Goal: Information Seeking & Learning: Learn about a topic

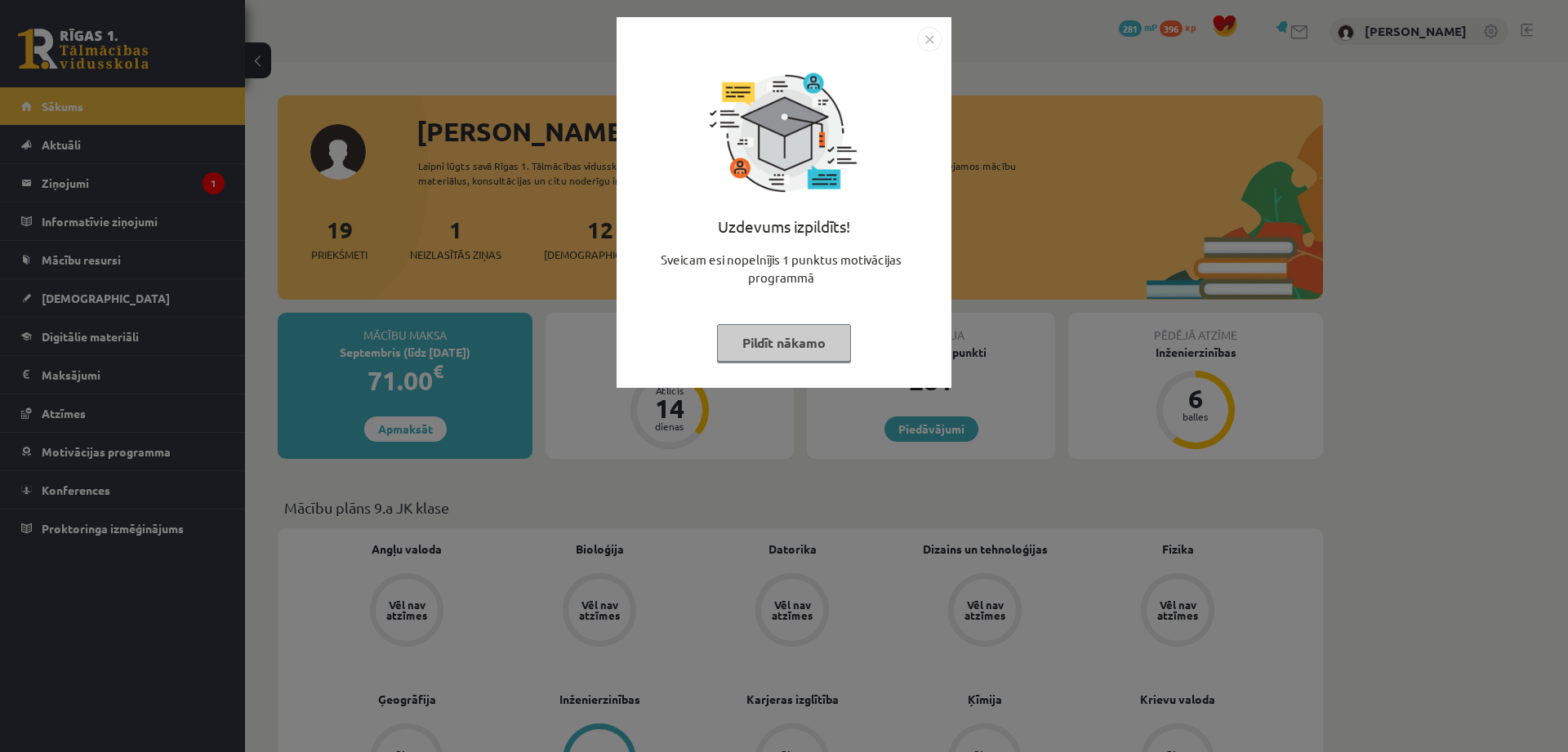
click at [777, 341] on button "Pildīt nākamo" at bounding box center [784, 343] width 134 height 37
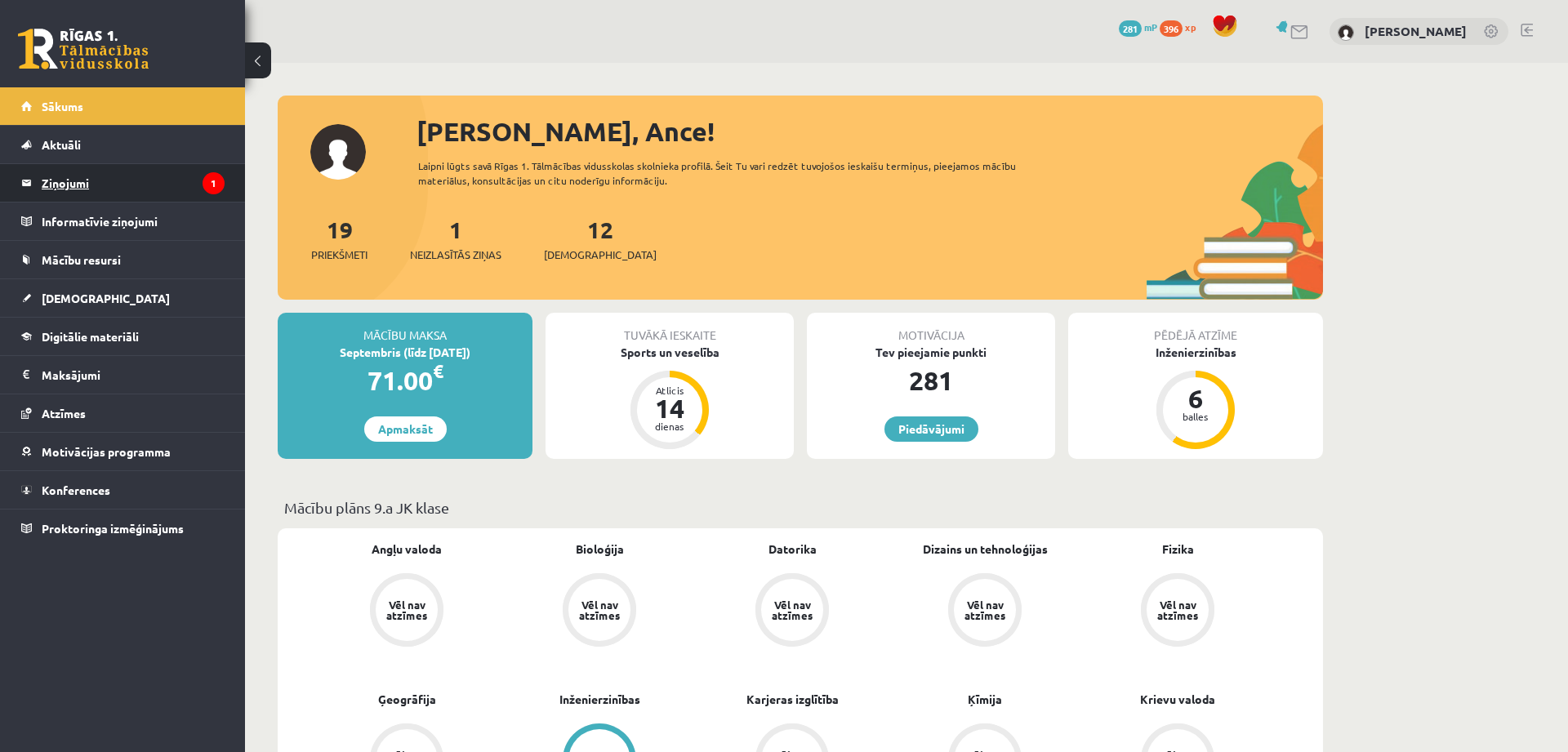
click at [60, 189] on legend "Ziņojumi 1" at bounding box center [133, 183] width 183 height 37
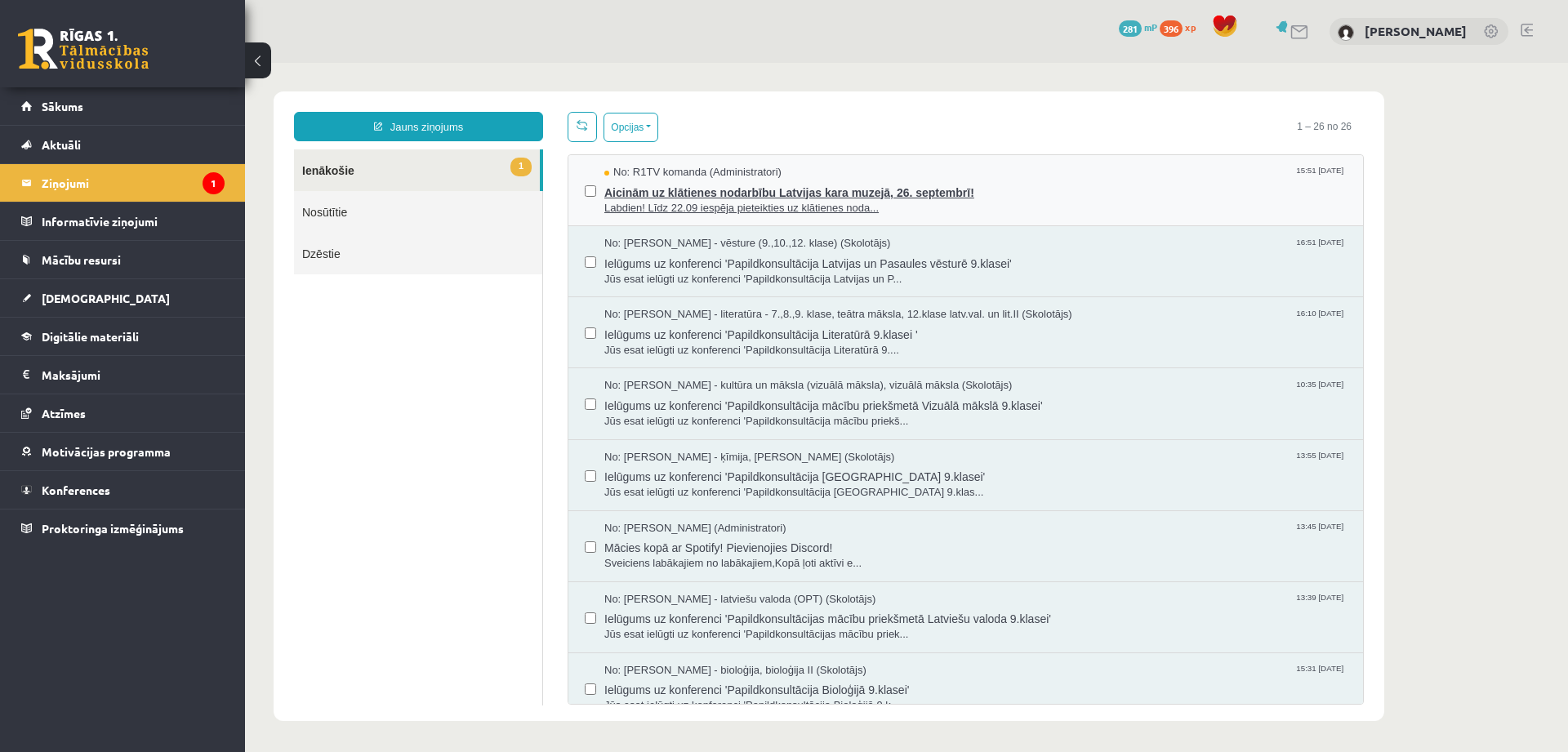
click at [671, 206] on span "Labdien! Līdz 22.09 iespēja pieteikties uz klātienes noda..." at bounding box center [976, 208] width 742 height 16
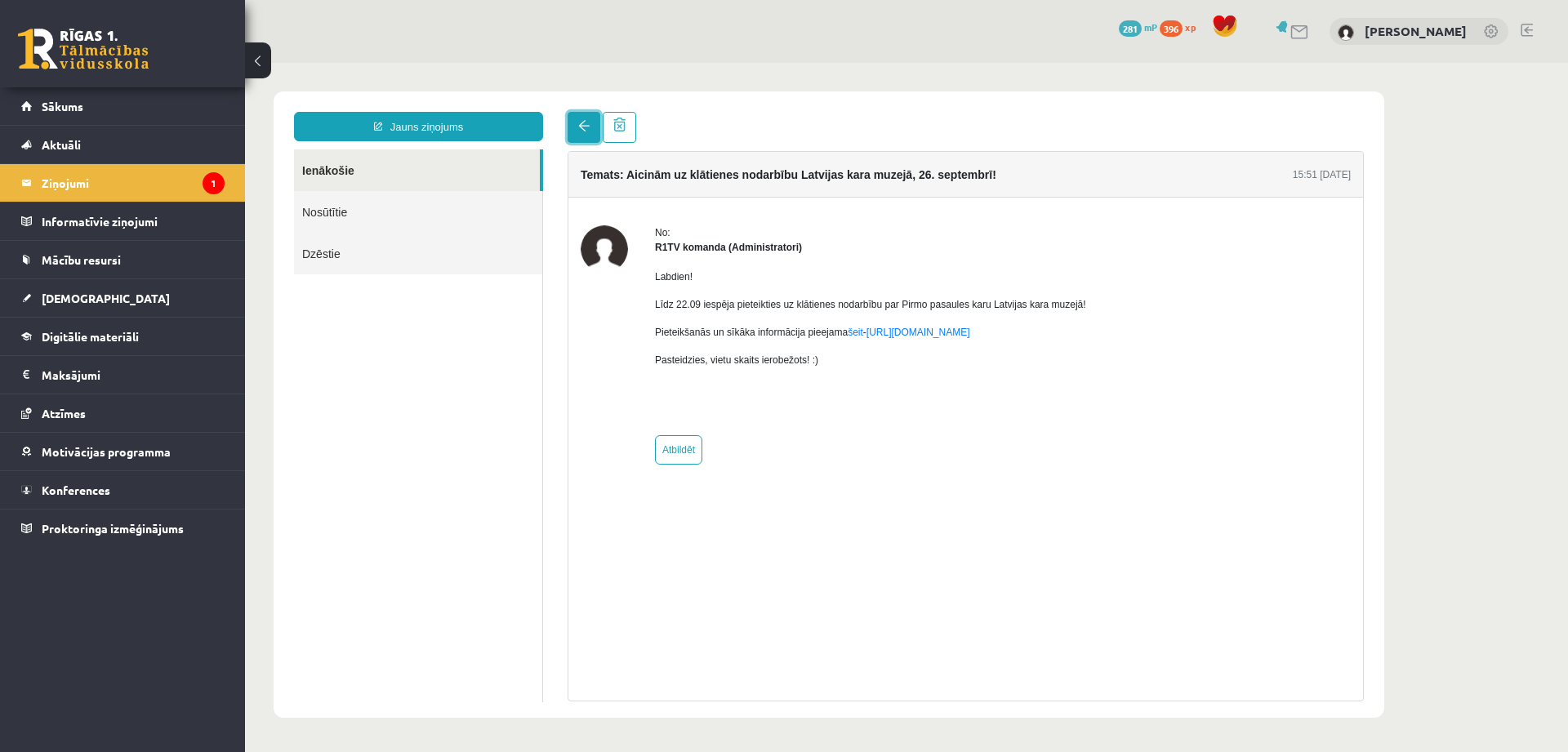
click at [576, 125] on link at bounding box center [583, 126] width 33 height 31
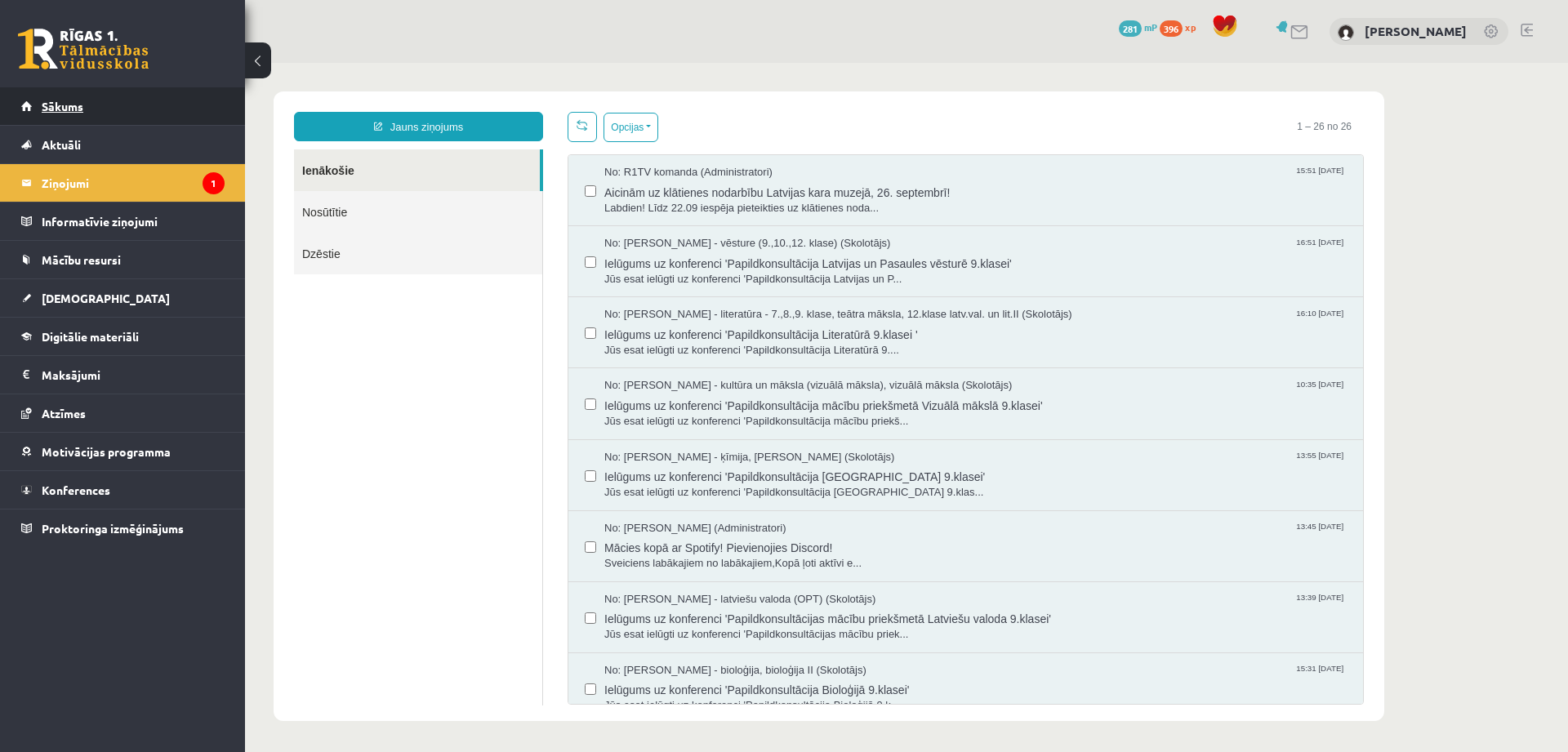
click at [60, 112] on span "Sākums" at bounding box center [62, 106] width 42 height 15
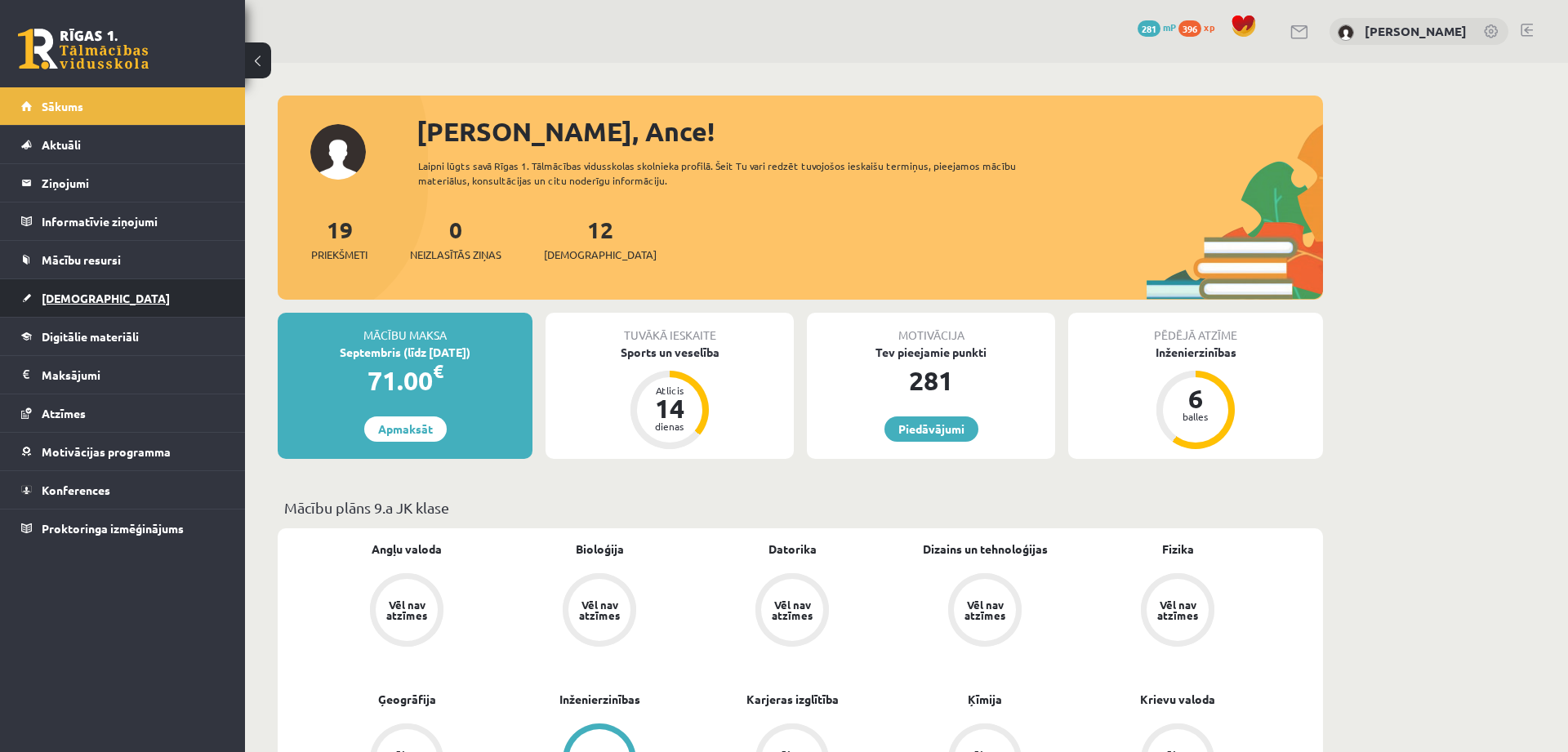
click at [58, 304] on span "[DEMOGRAPHIC_DATA]" at bounding box center [106, 298] width 128 height 15
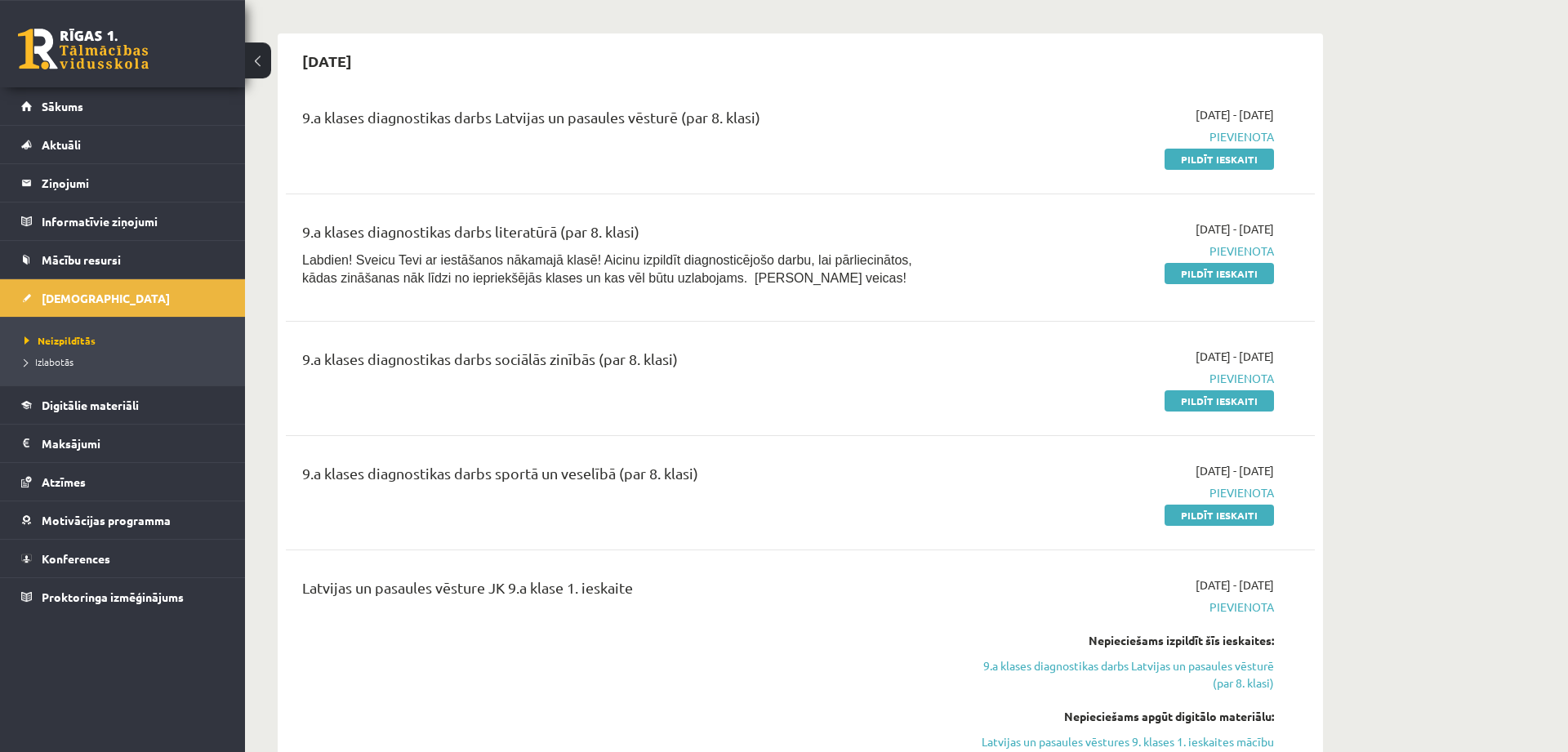
scroll to position [1862, 0]
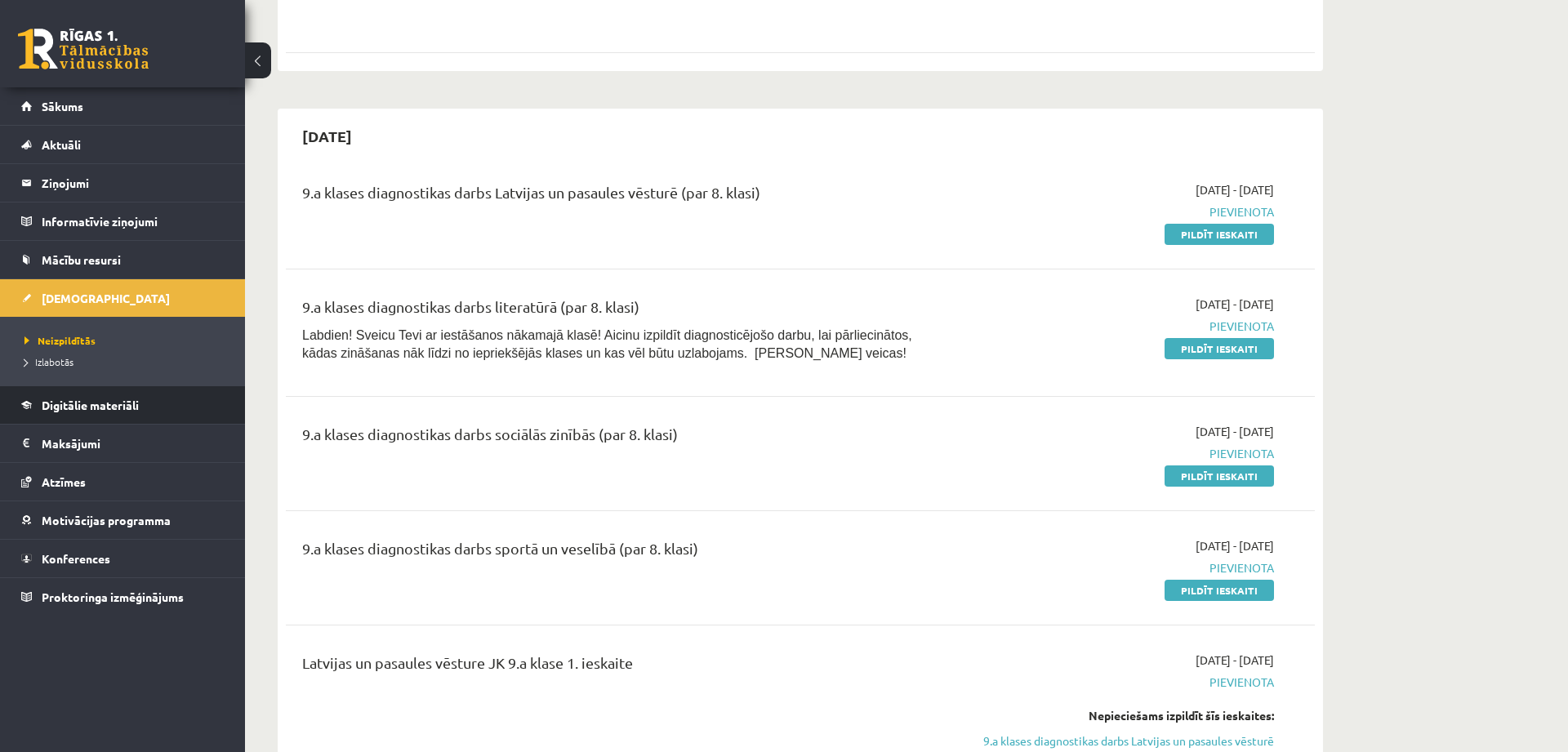
drag, startPoint x: 76, startPoint y: 406, endPoint x: 67, endPoint y: 404, distance: 9.2
click at [73, 406] on span "Digitālie materiāli" at bounding box center [90, 405] width 98 height 15
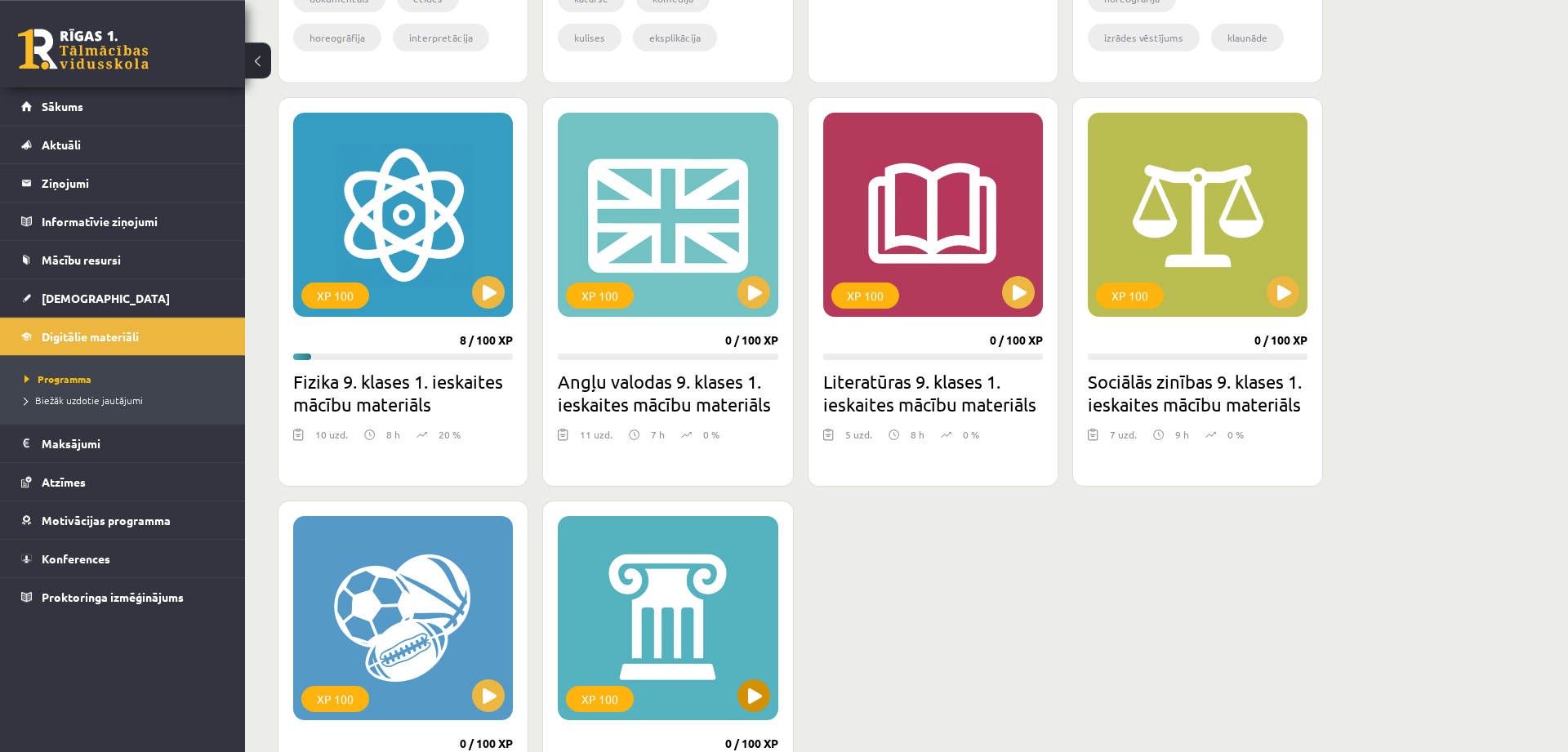
scroll to position [954, 0]
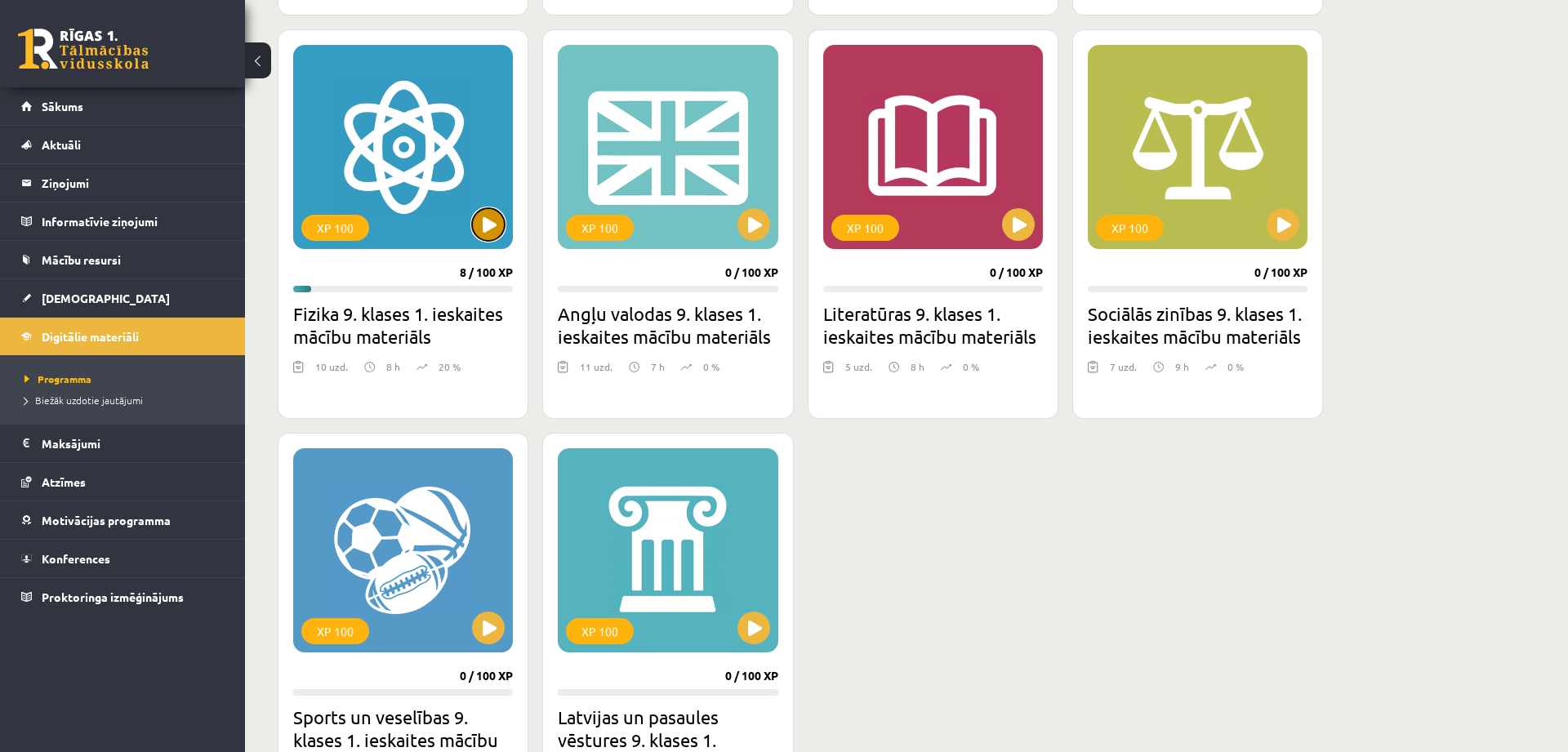
click at [487, 231] on button at bounding box center [488, 224] width 33 height 33
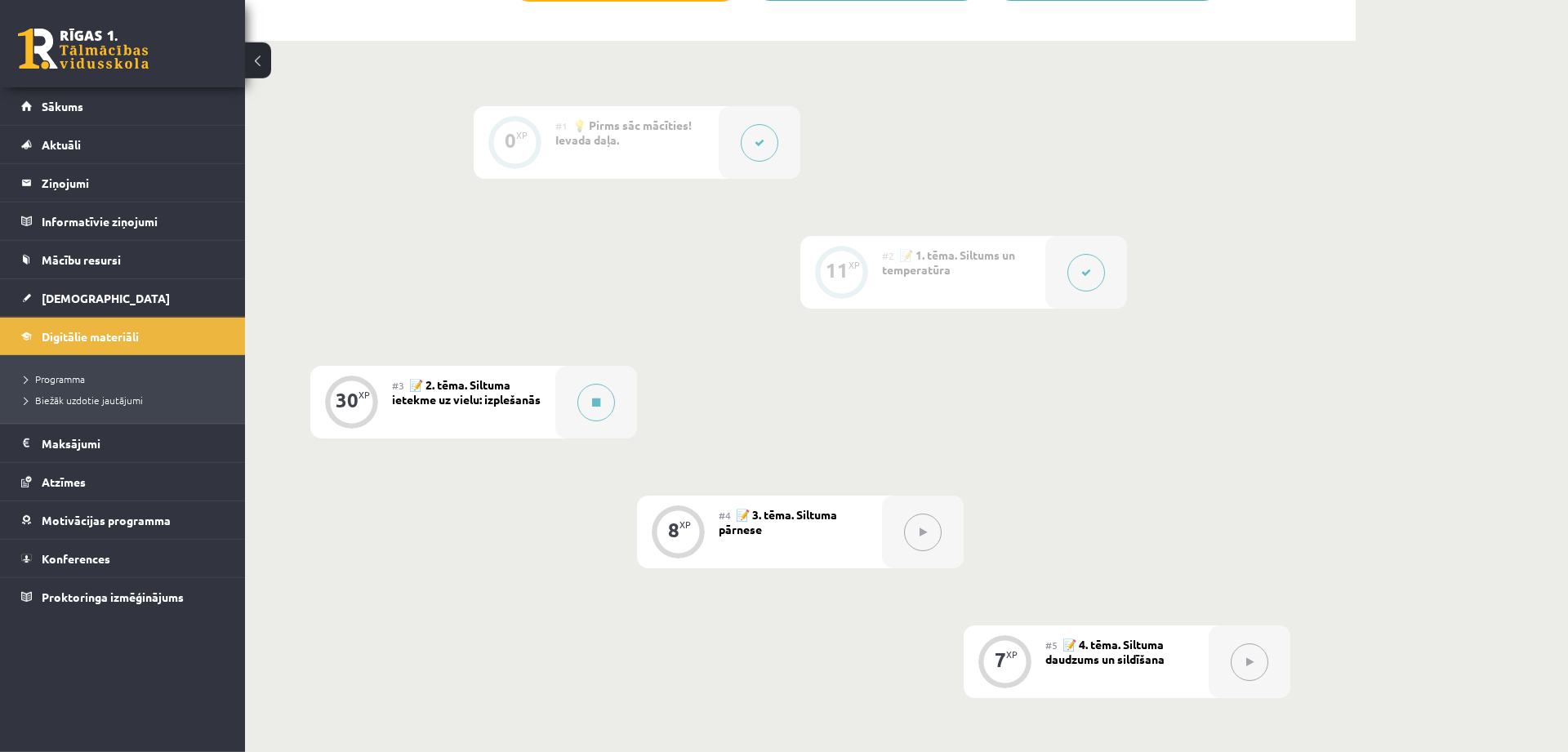
scroll to position [373, 0]
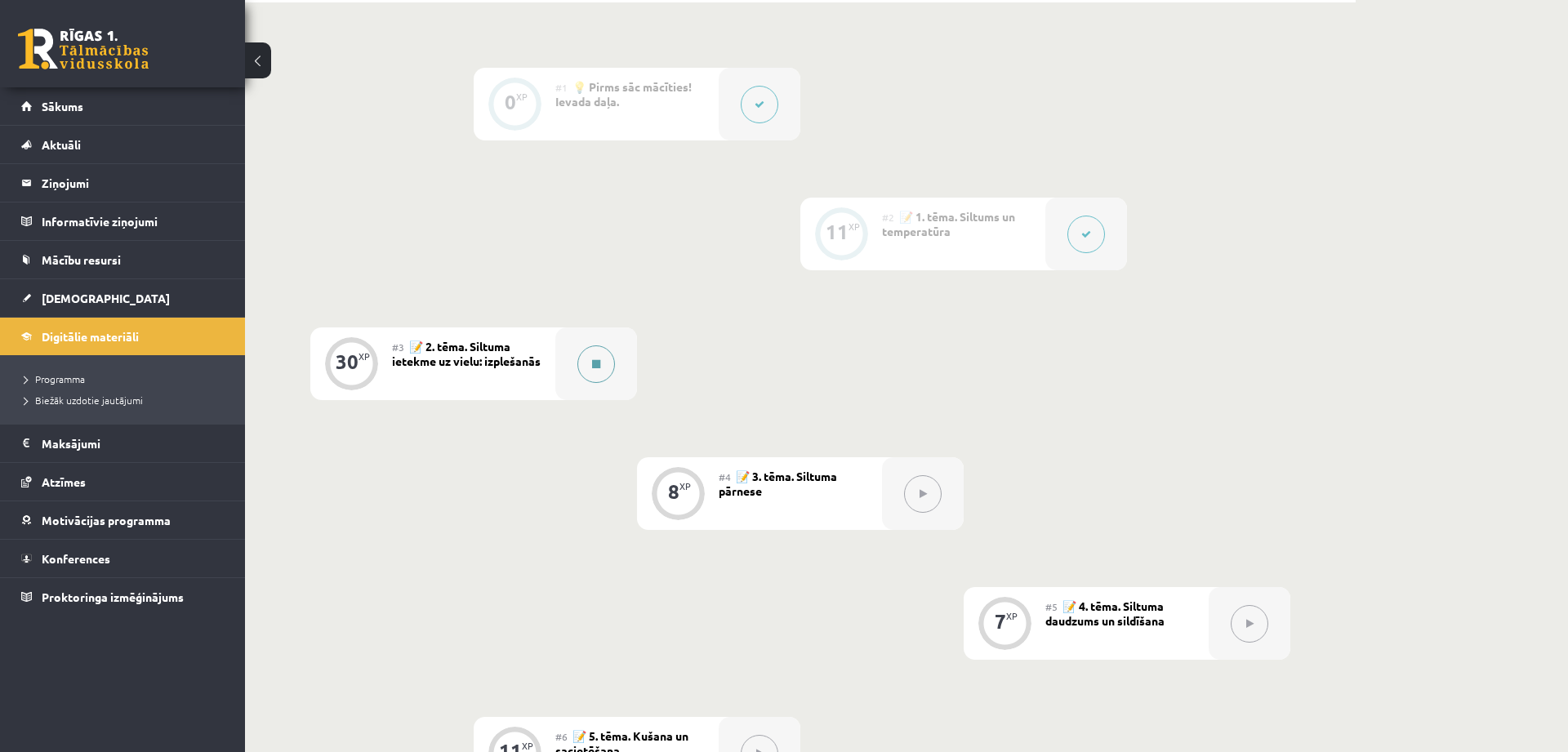
click at [601, 365] on icon at bounding box center [596, 363] width 8 height 10
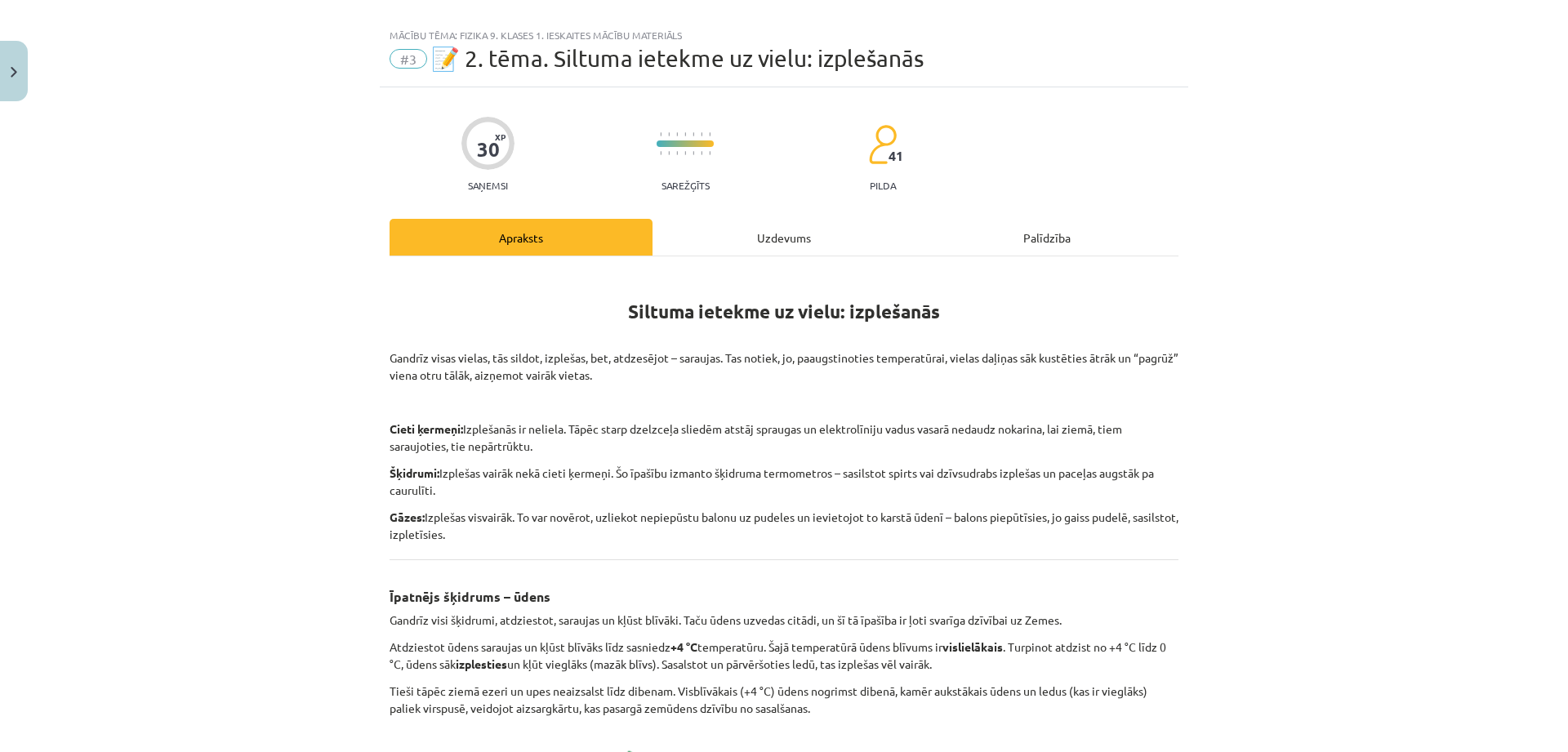
scroll to position [0, 0]
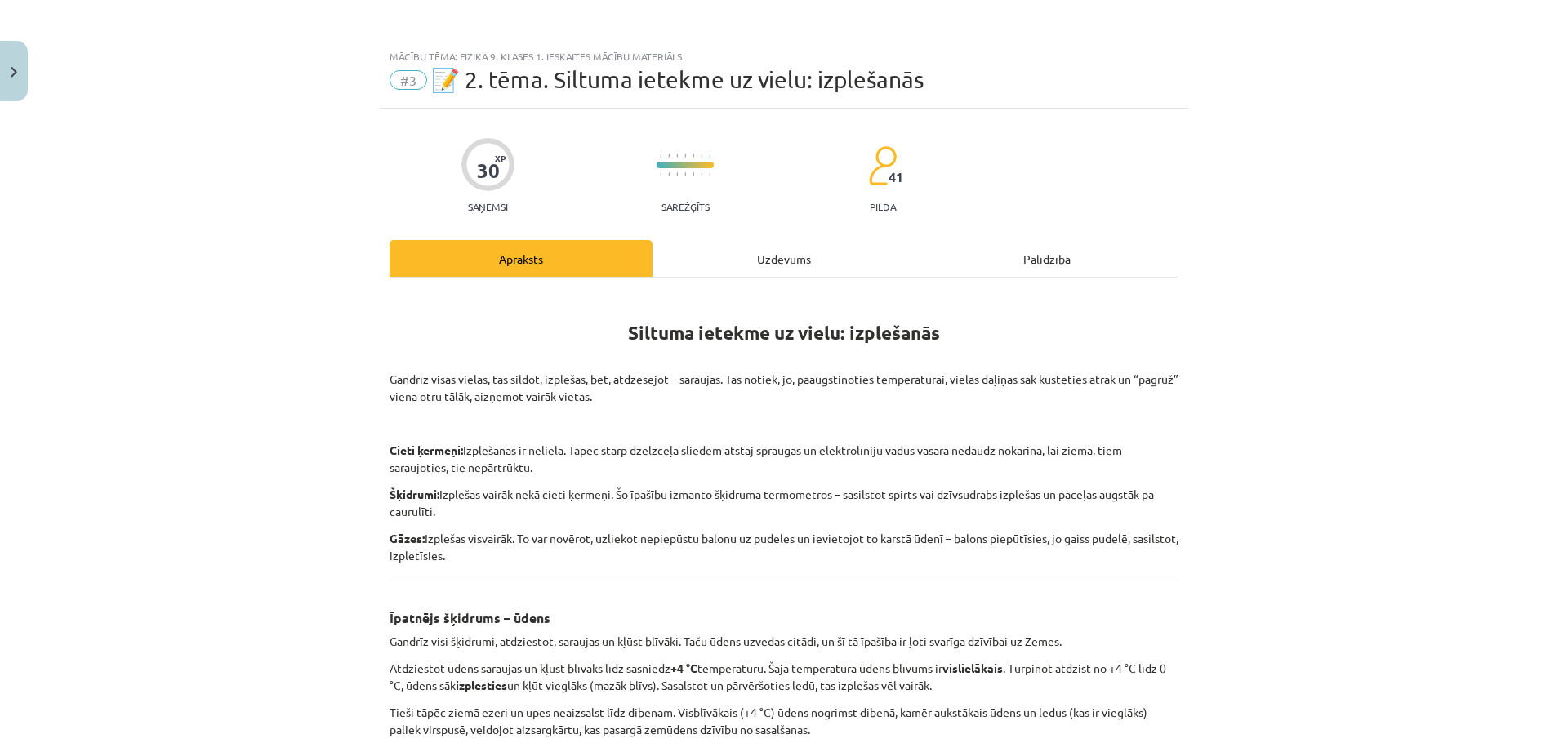
click at [772, 237] on div "30 XP Saņemsi Sarežģīts 41 pilda Apraksts Uzdevums Palīdzība Siltuma ietekme uz…" at bounding box center [784, 730] width 809 height 1242
click at [767, 268] on div "Uzdevums" at bounding box center [784, 258] width 263 height 37
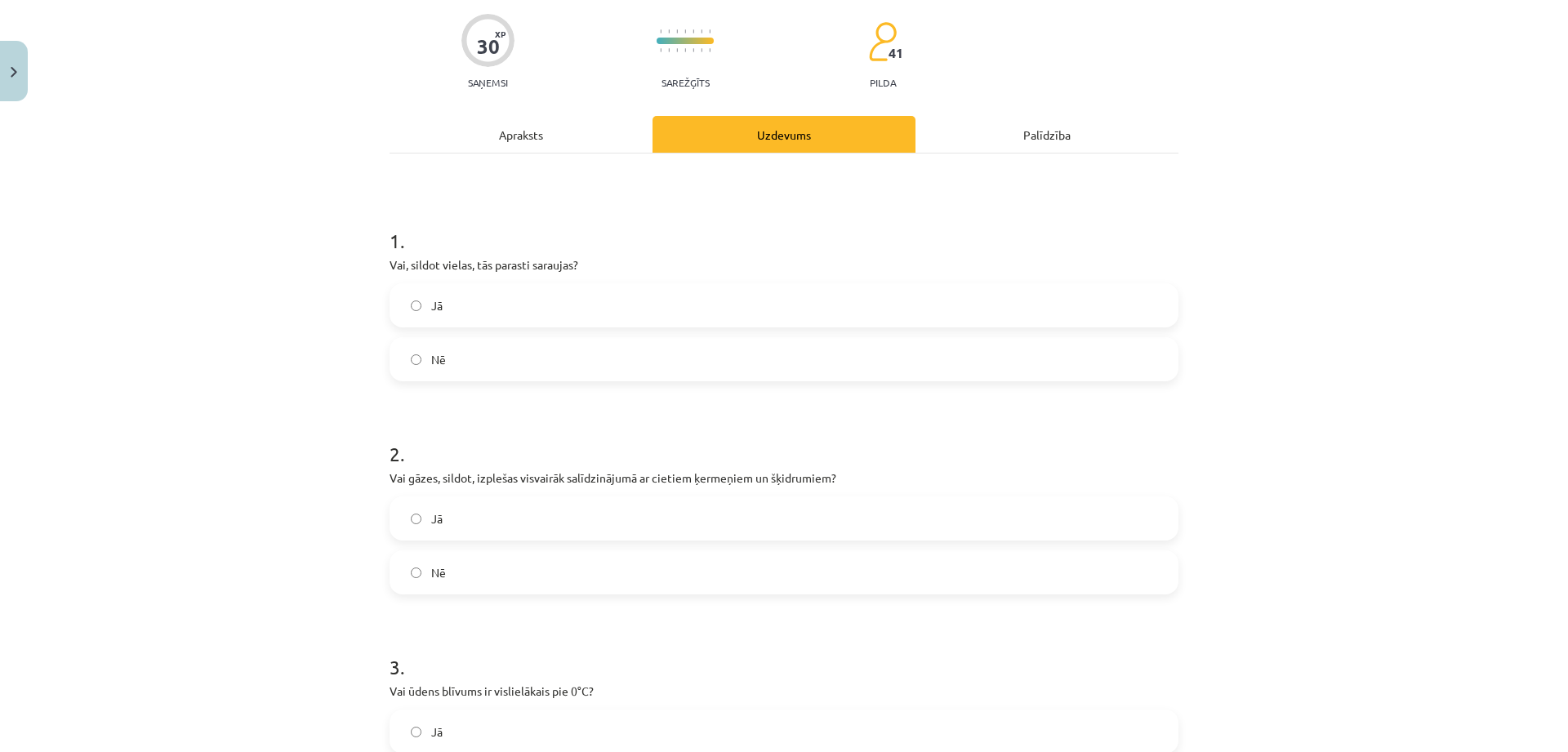
scroll to position [207, 0]
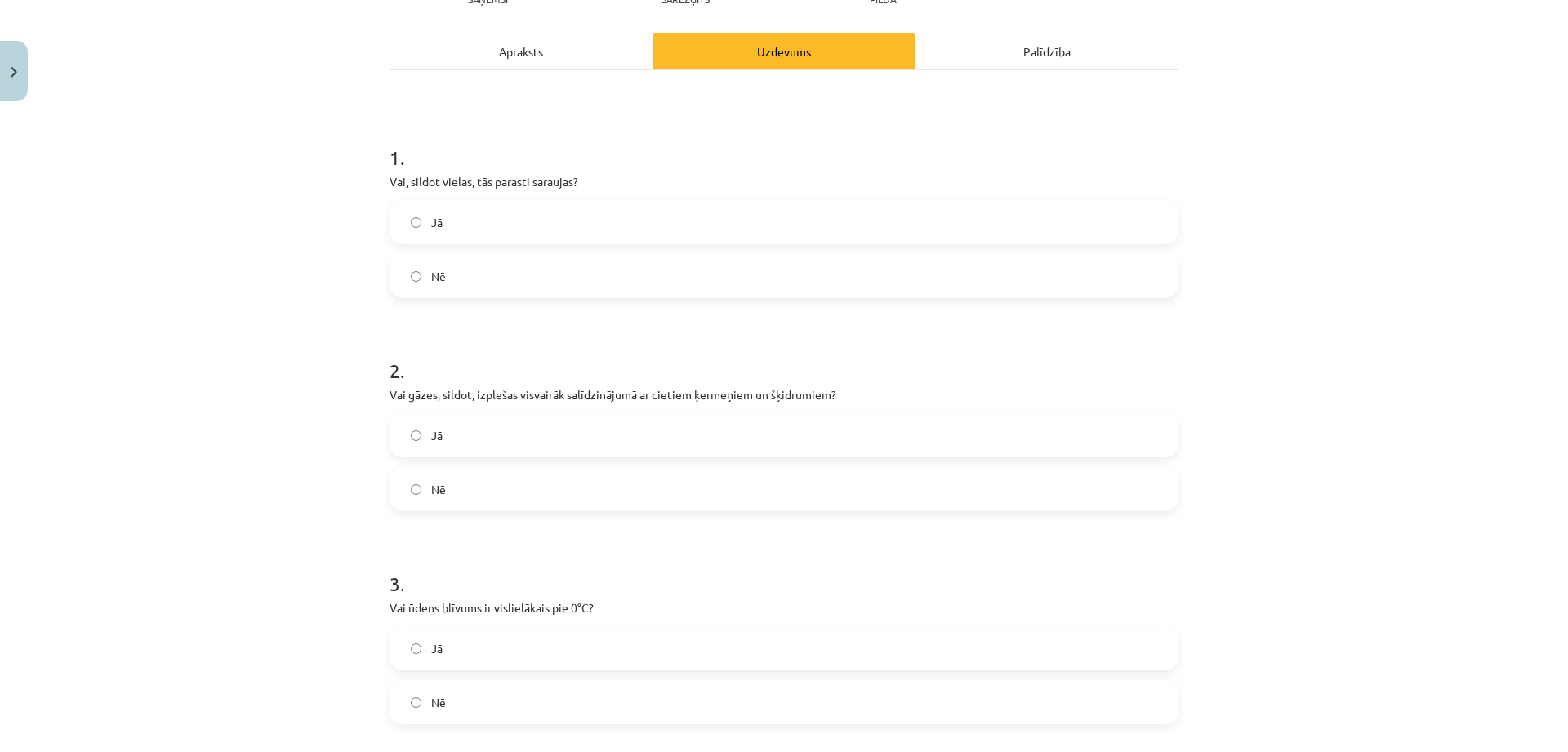
click at [486, 276] on label "Nē" at bounding box center [784, 276] width 786 height 41
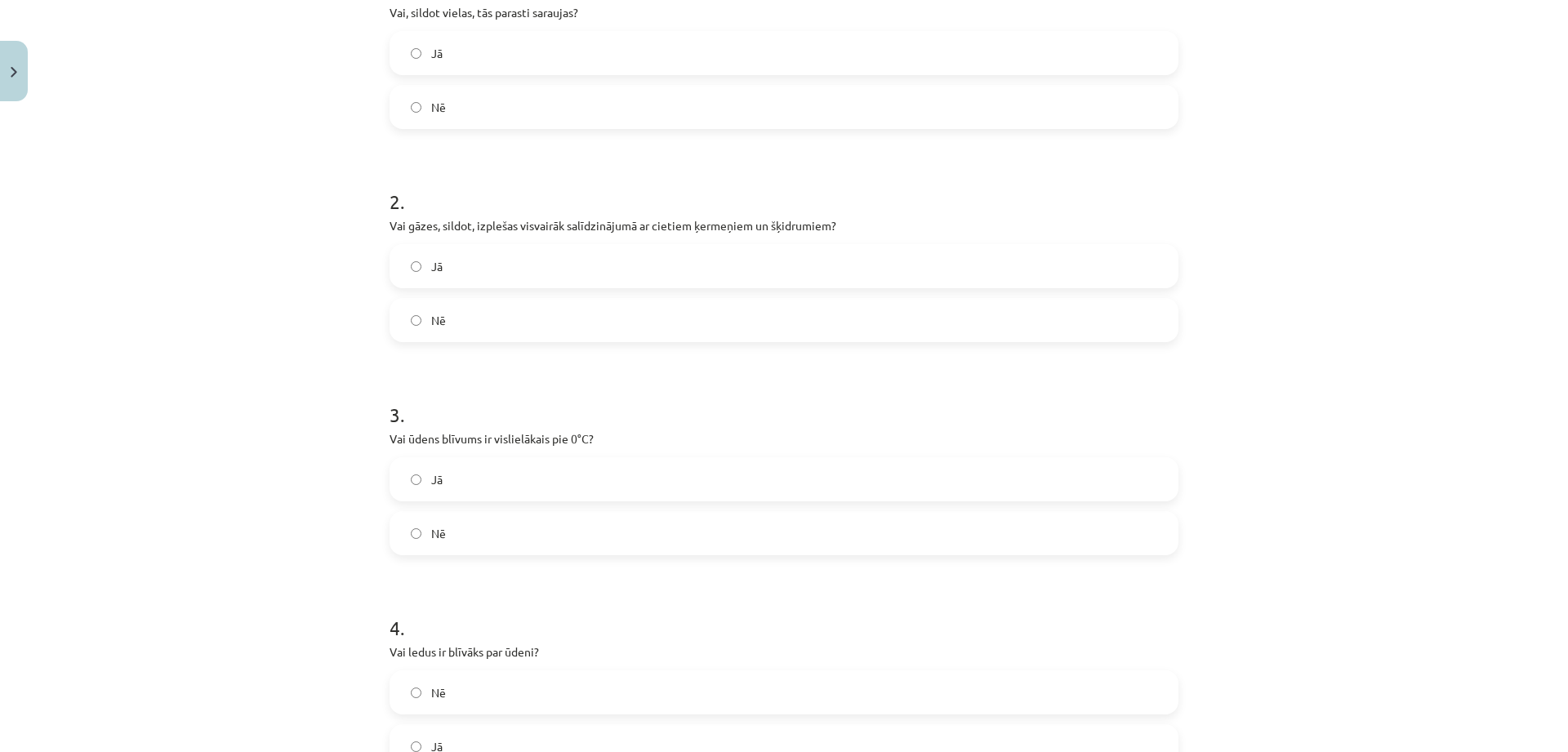
scroll to position [374, 0]
click at [505, 262] on label "Jā" at bounding box center [784, 269] width 786 height 41
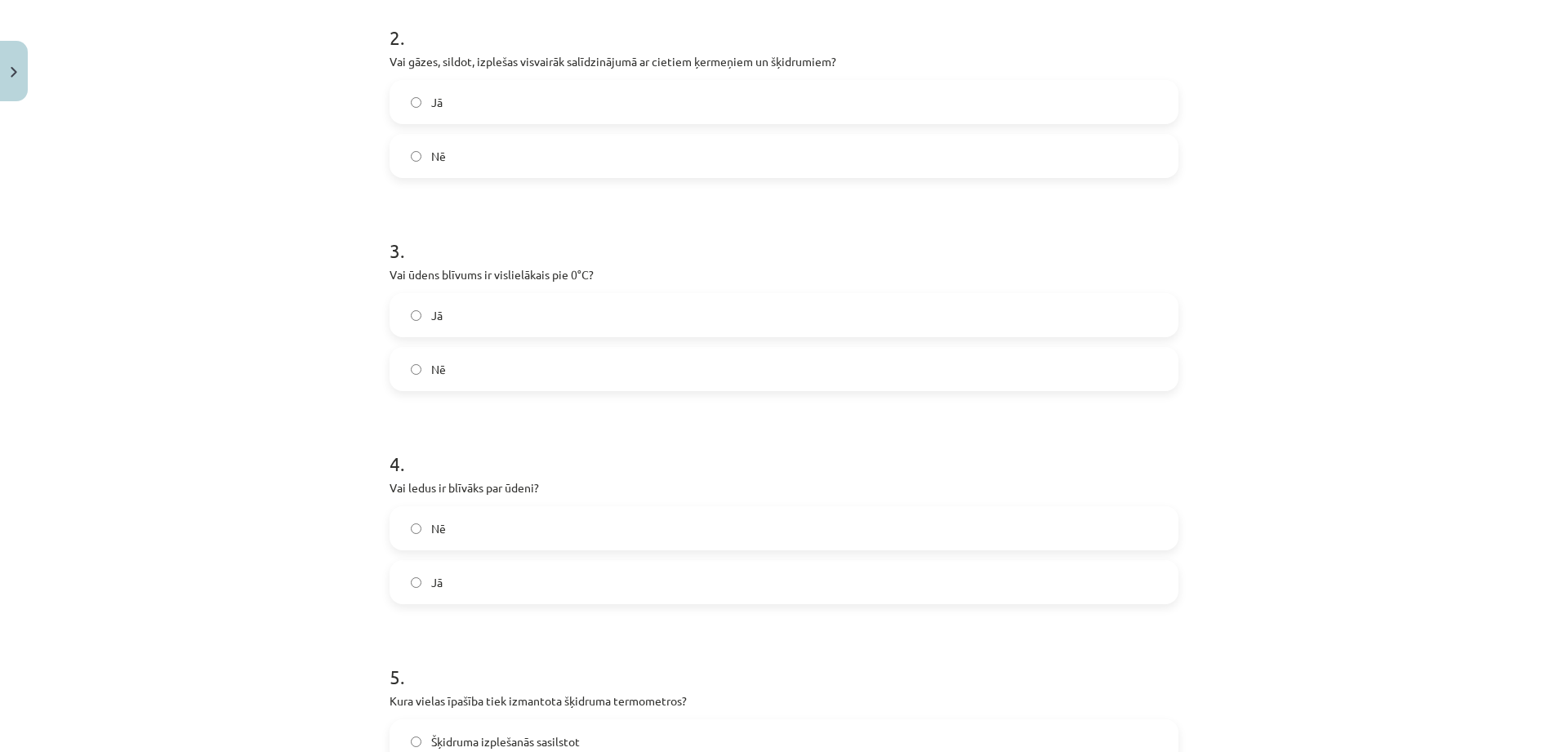
scroll to position [624, 0]
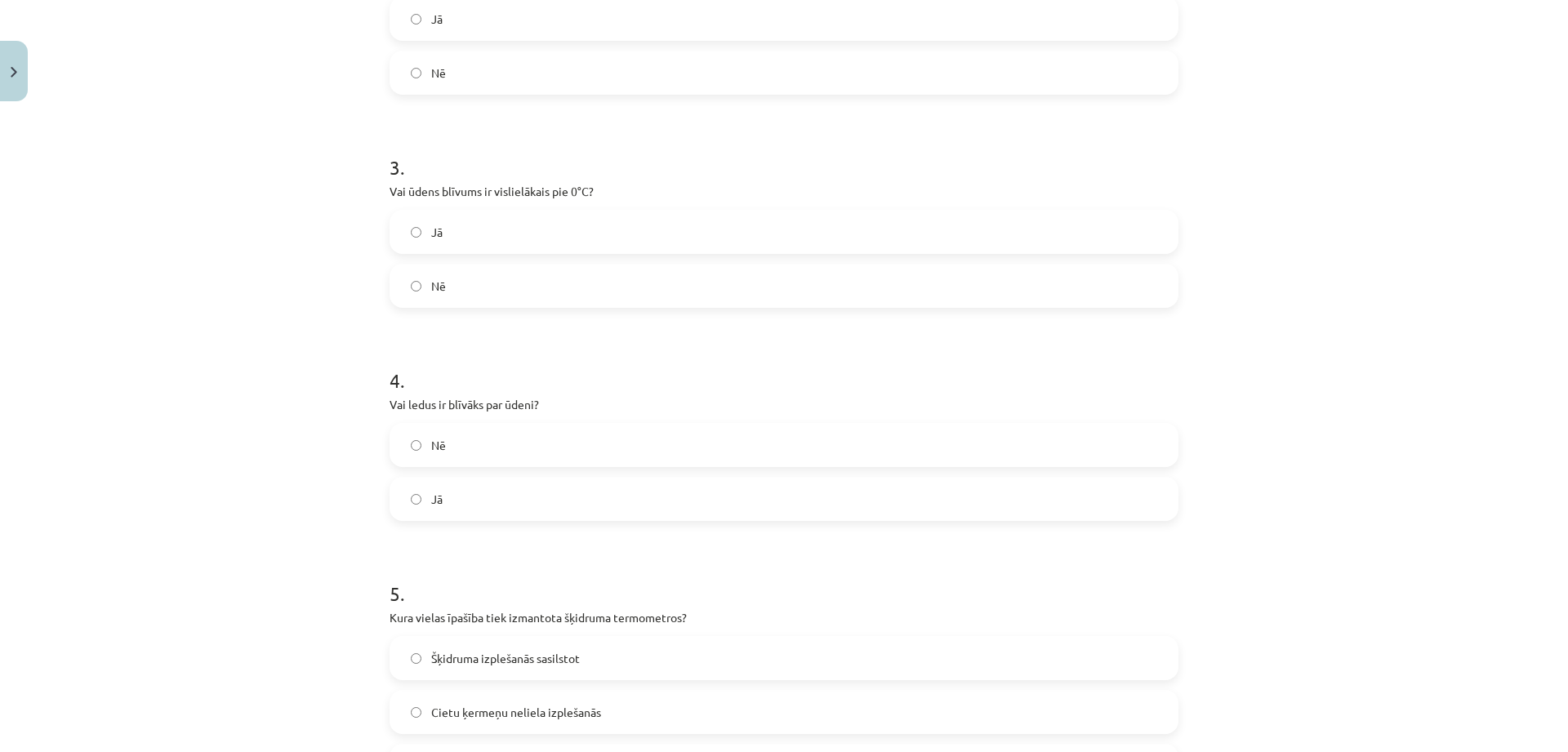
click at [480, 285] on label "Nē" at bounding box center [784, 285] width 786 height 41
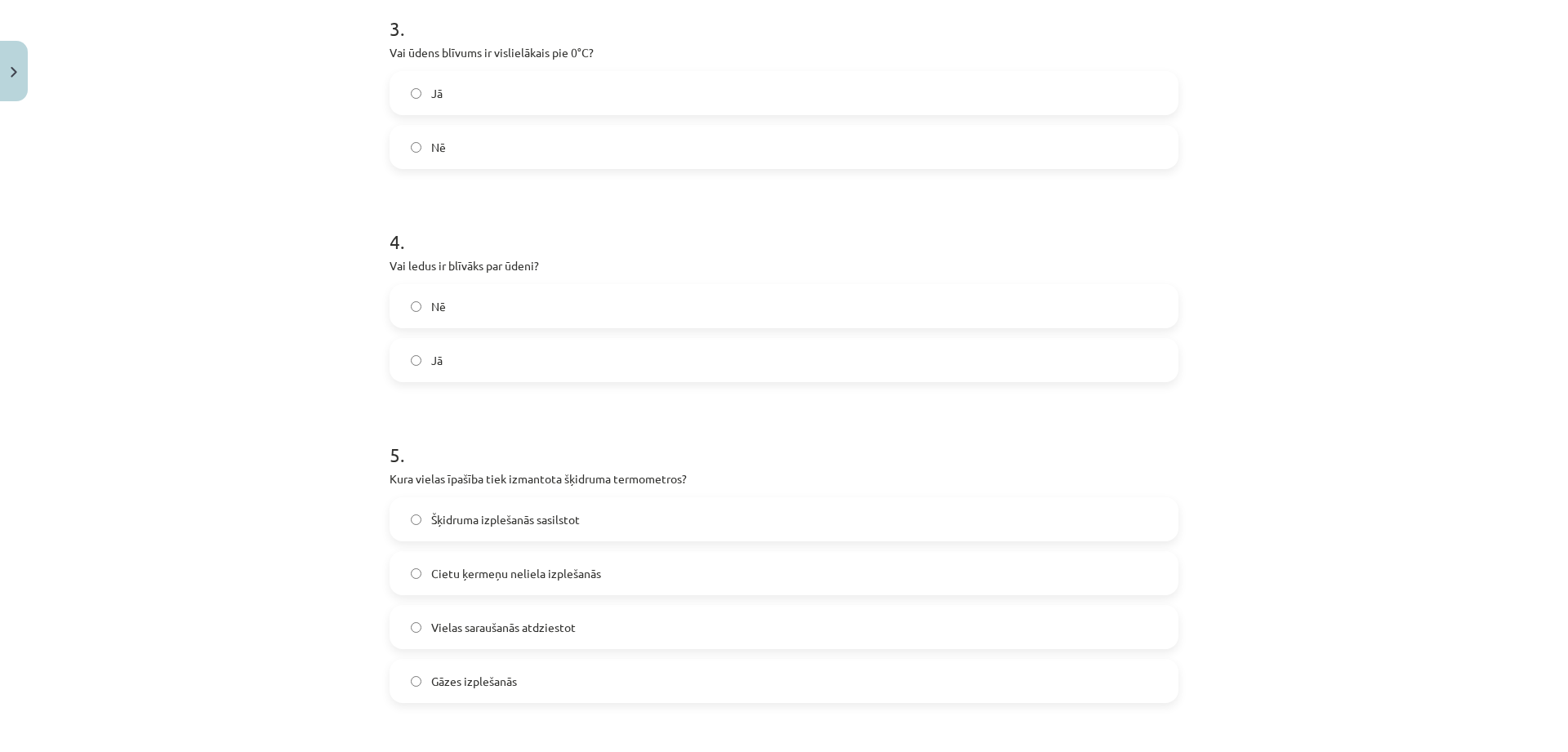
scroll to position [790, 0]
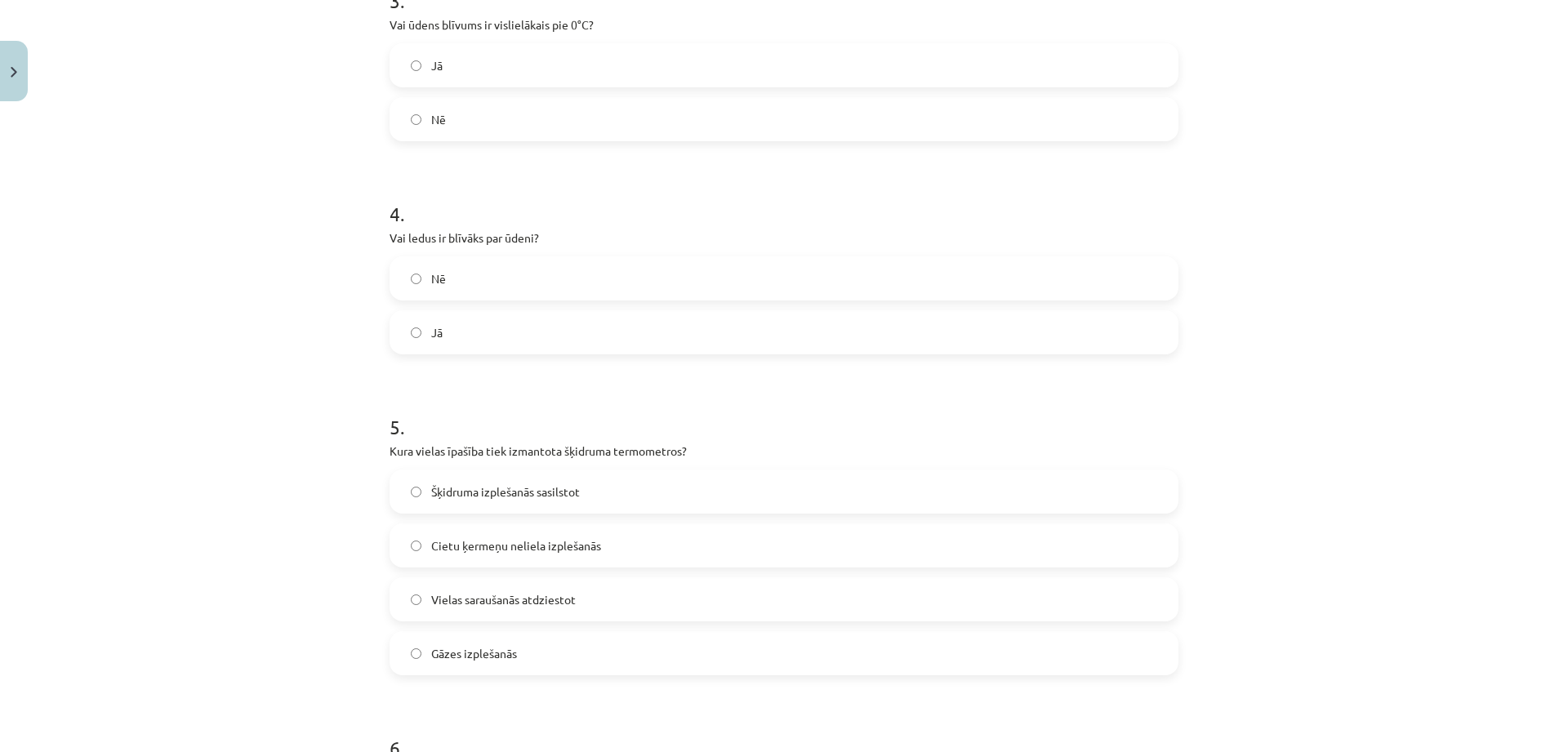
click at [470, 337] on label "Jā" at bounding box center [784, 333] width 786 height 41
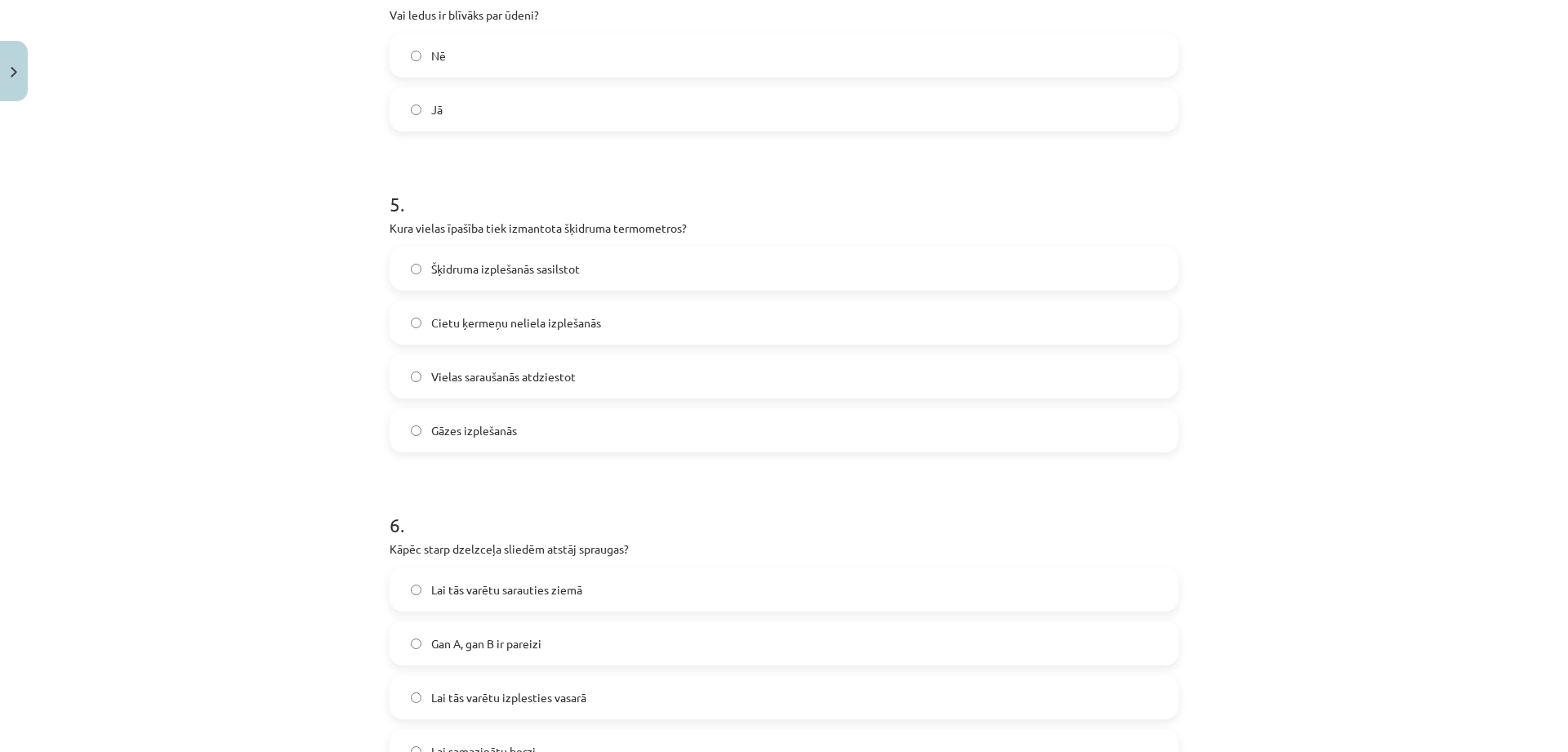
scroll to position [1040, 0]
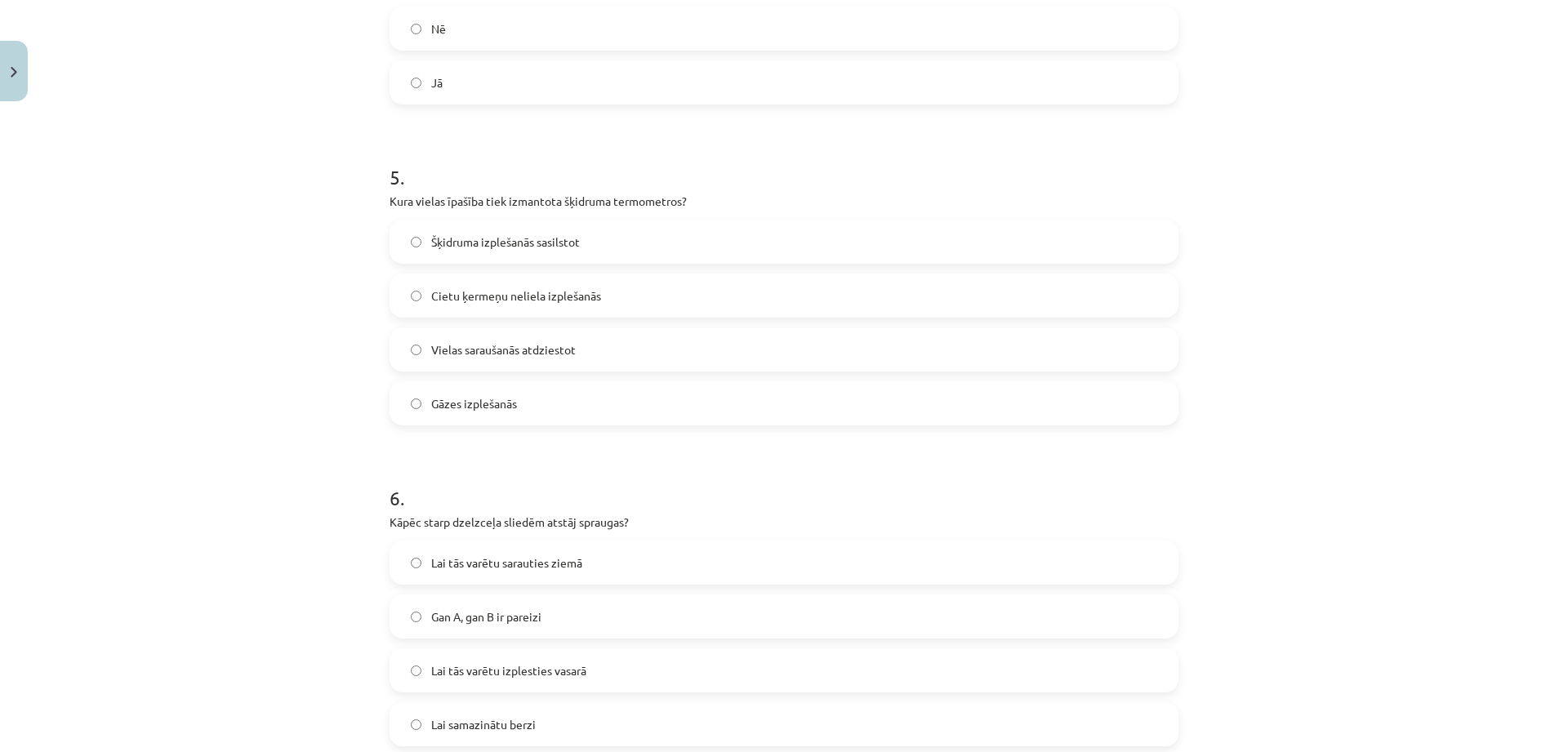
click at [466, 240] on span "Šķidruma izplešanās sasilstot" at bounding box center [506, 242] width 149 height 17
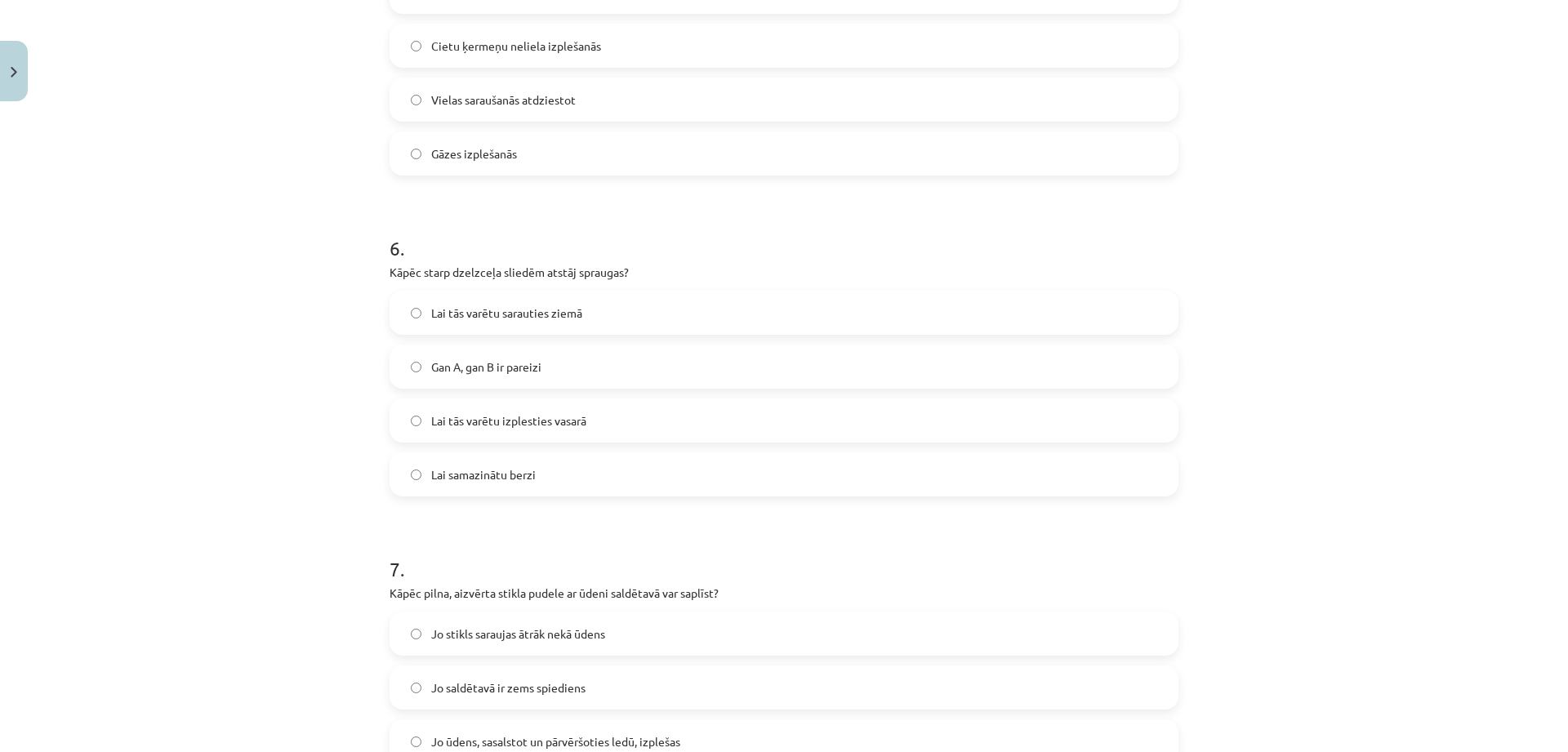
scroll to position [1373, 0]
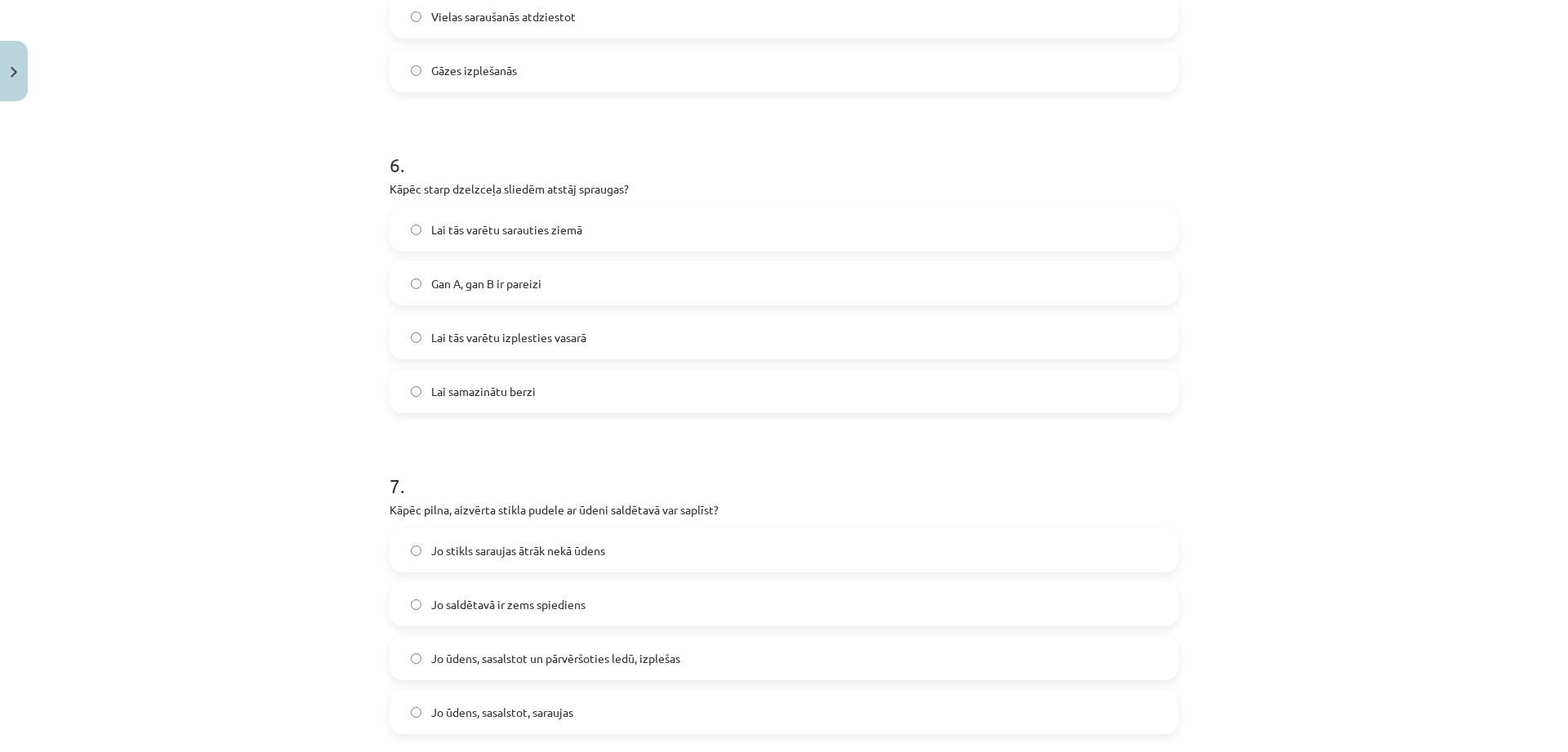
click at [478, 284] on span "Gan A, gan B ir pareizi" at bounding box center [486, 284] width 111 height 17
click at [448, 330] on span "Lai tās varētu izplesties vasarā" at bounding box center [509, 337] width 155 height 17
click at [445, 287] on span "Gan A, gan B ir pareizi" at bounding box center [486, 284] width 111 height 17
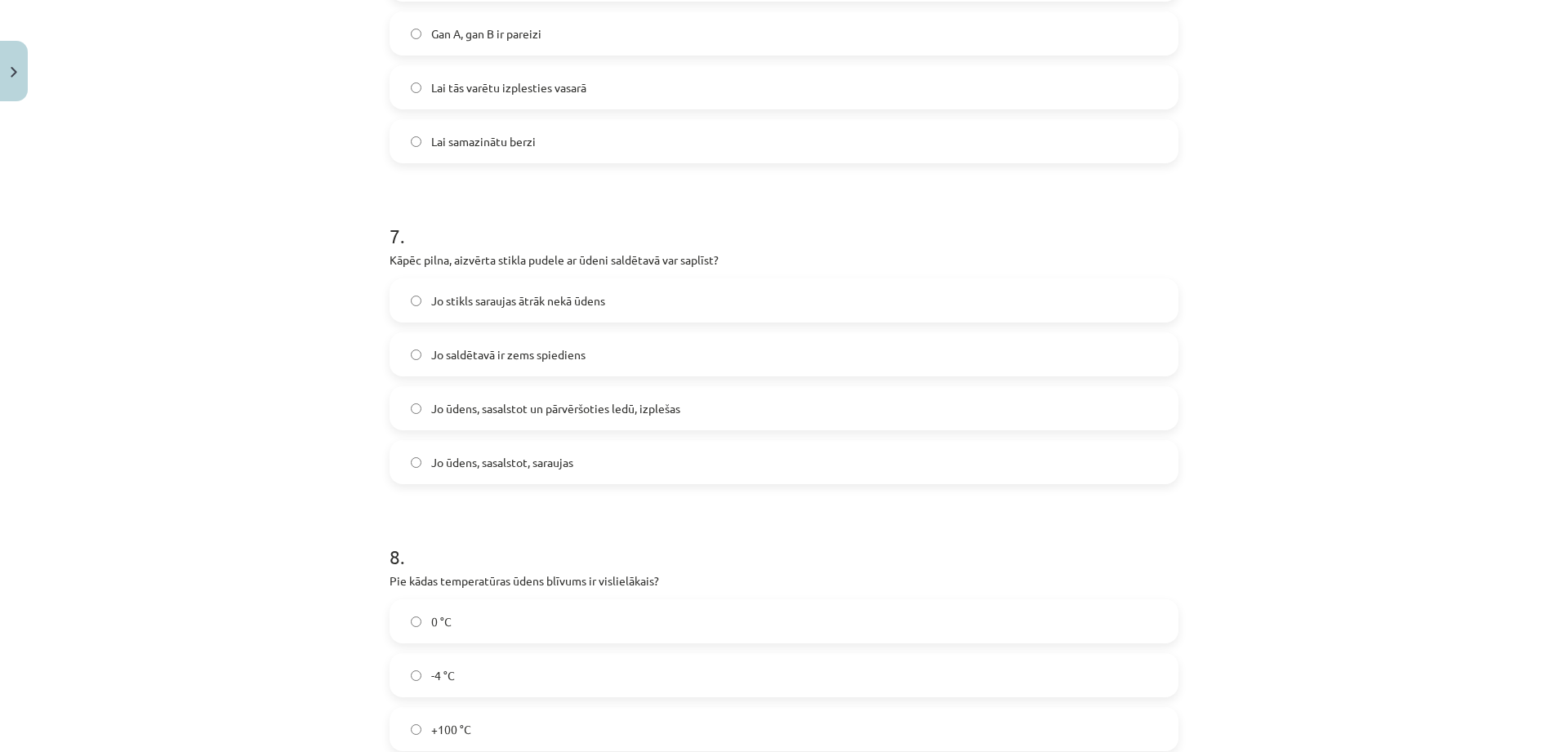
scroll to position [1707, 0]
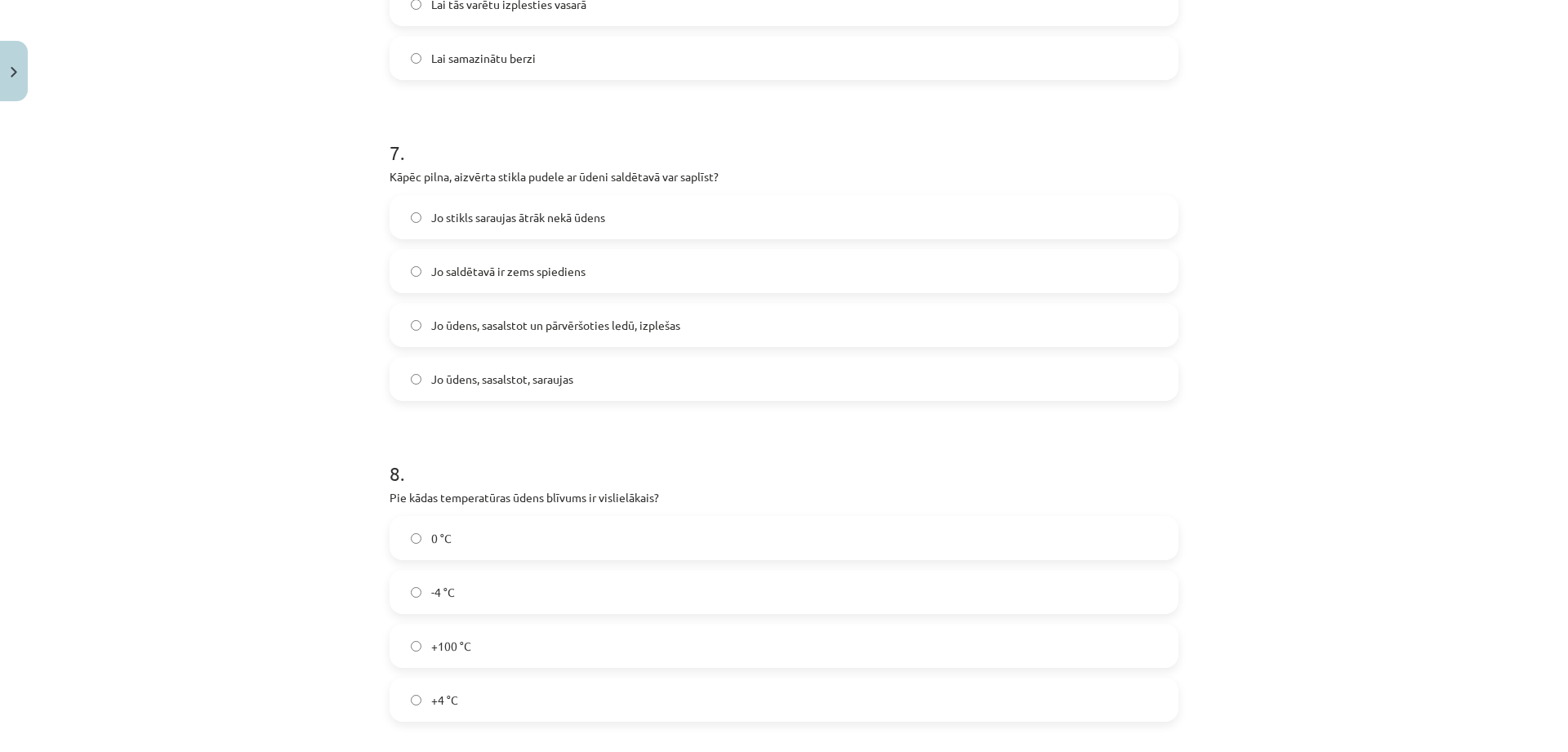
click at [476, 319] on span "Jo ūdens, sasalstot un pārvēršoties ledū, izplešas" at bounding box center [556, 325] width 249 height 17
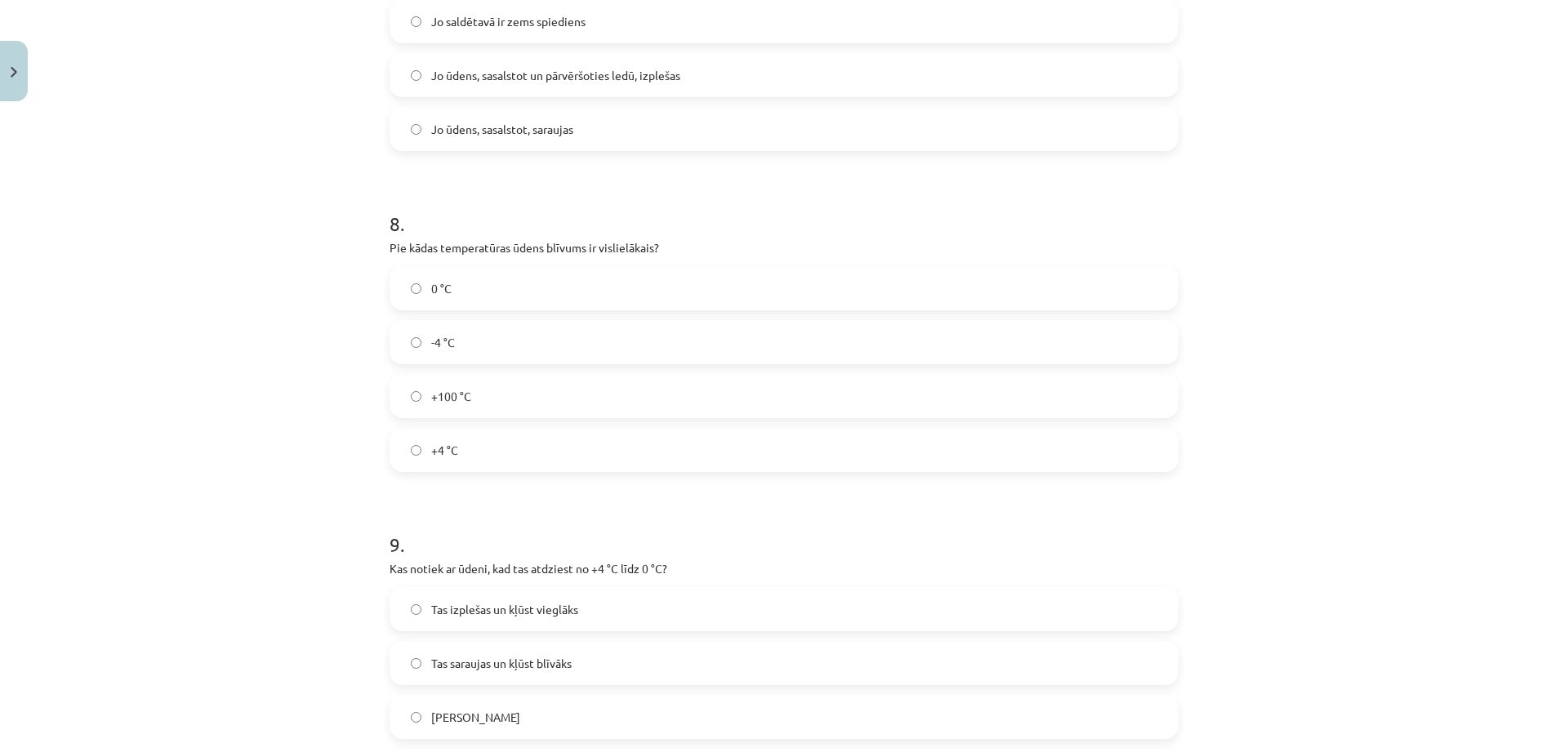
scroll to position [2039, 0]
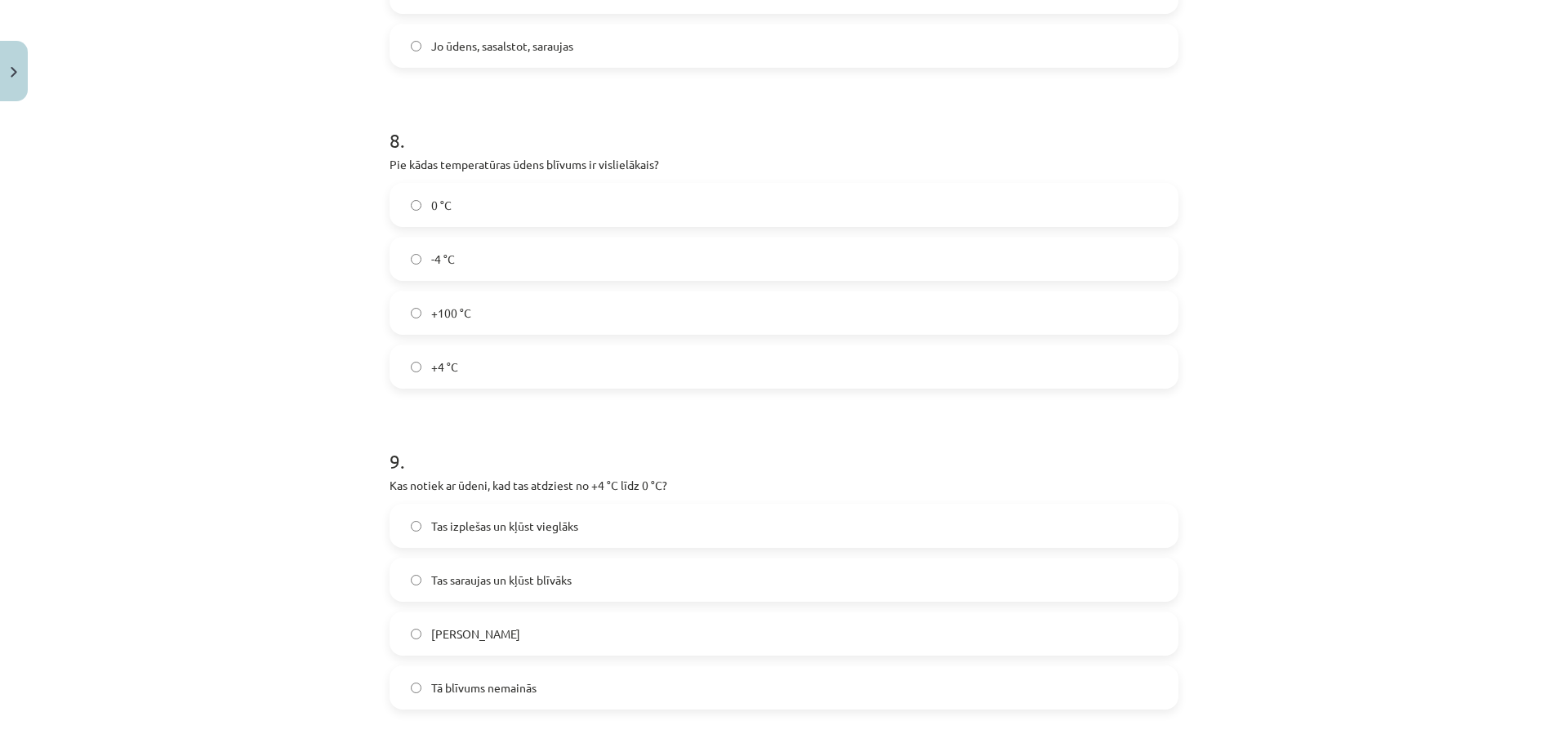
click at [483, 251] on label "-4 °C" at bounding box center [784, 258] width 786 height 41
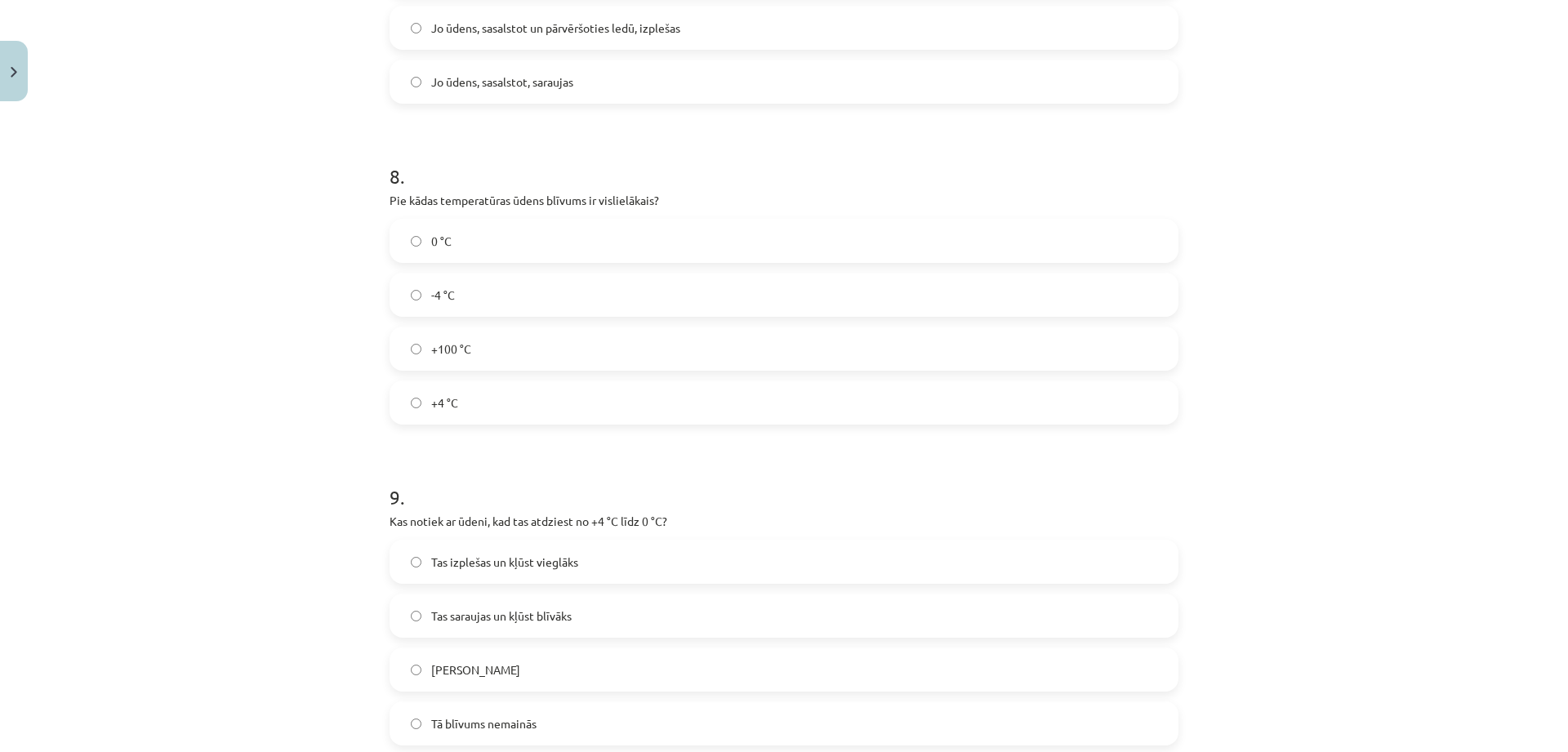
scroll to position [1957, 0]
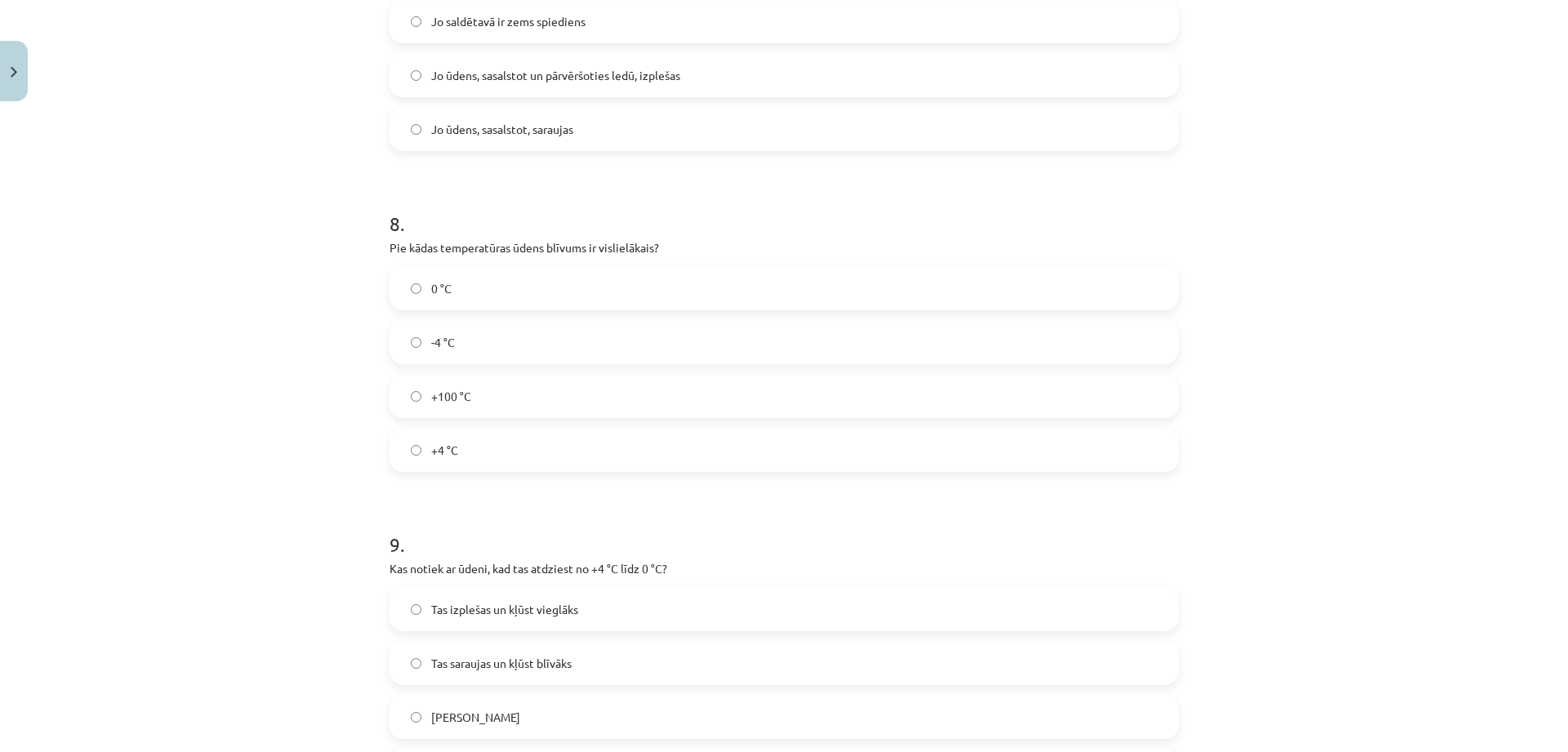
click at [463, 451] on label "+4 °C" at bounding box center [784, 450] width 786 height 41
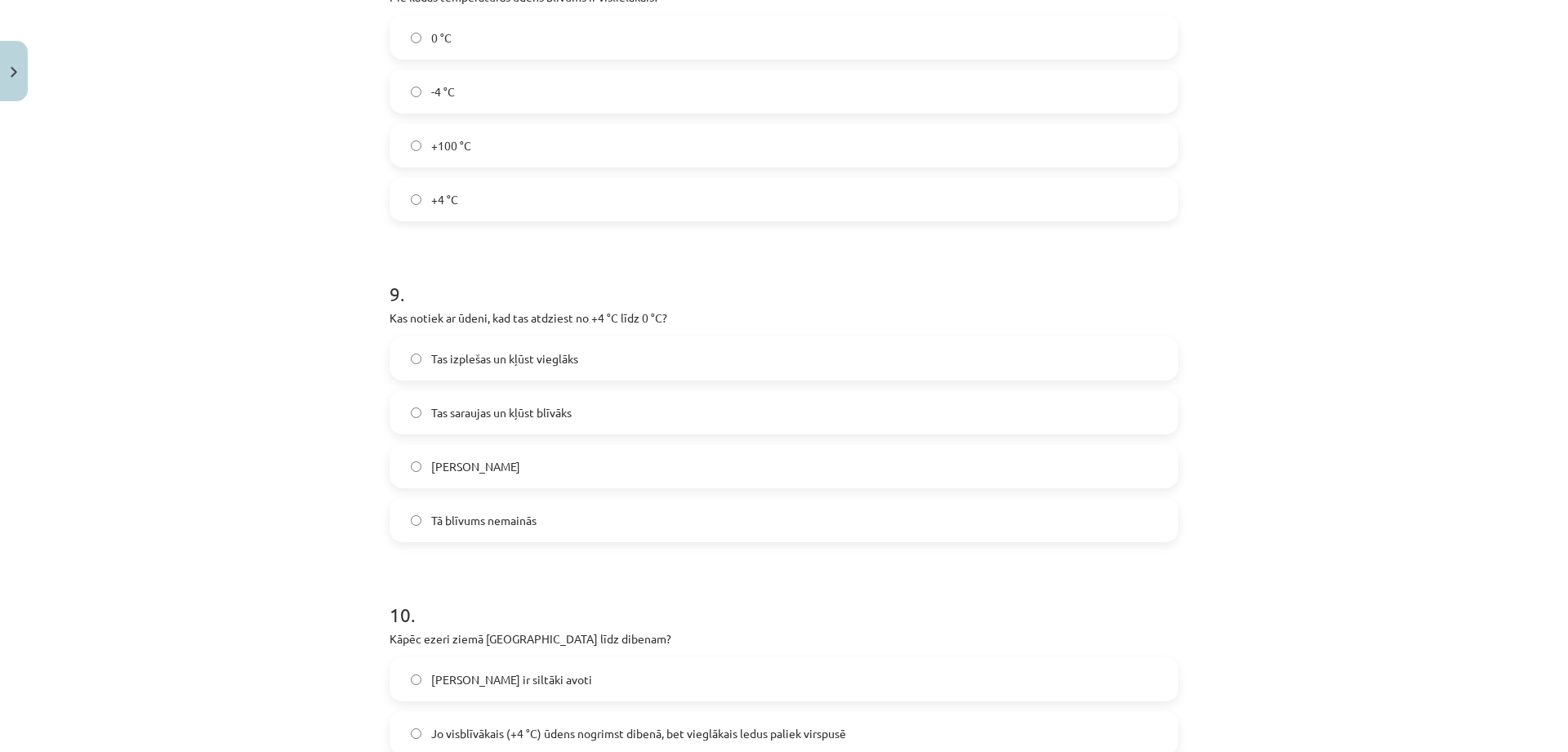
scroll to position [2289, 0]
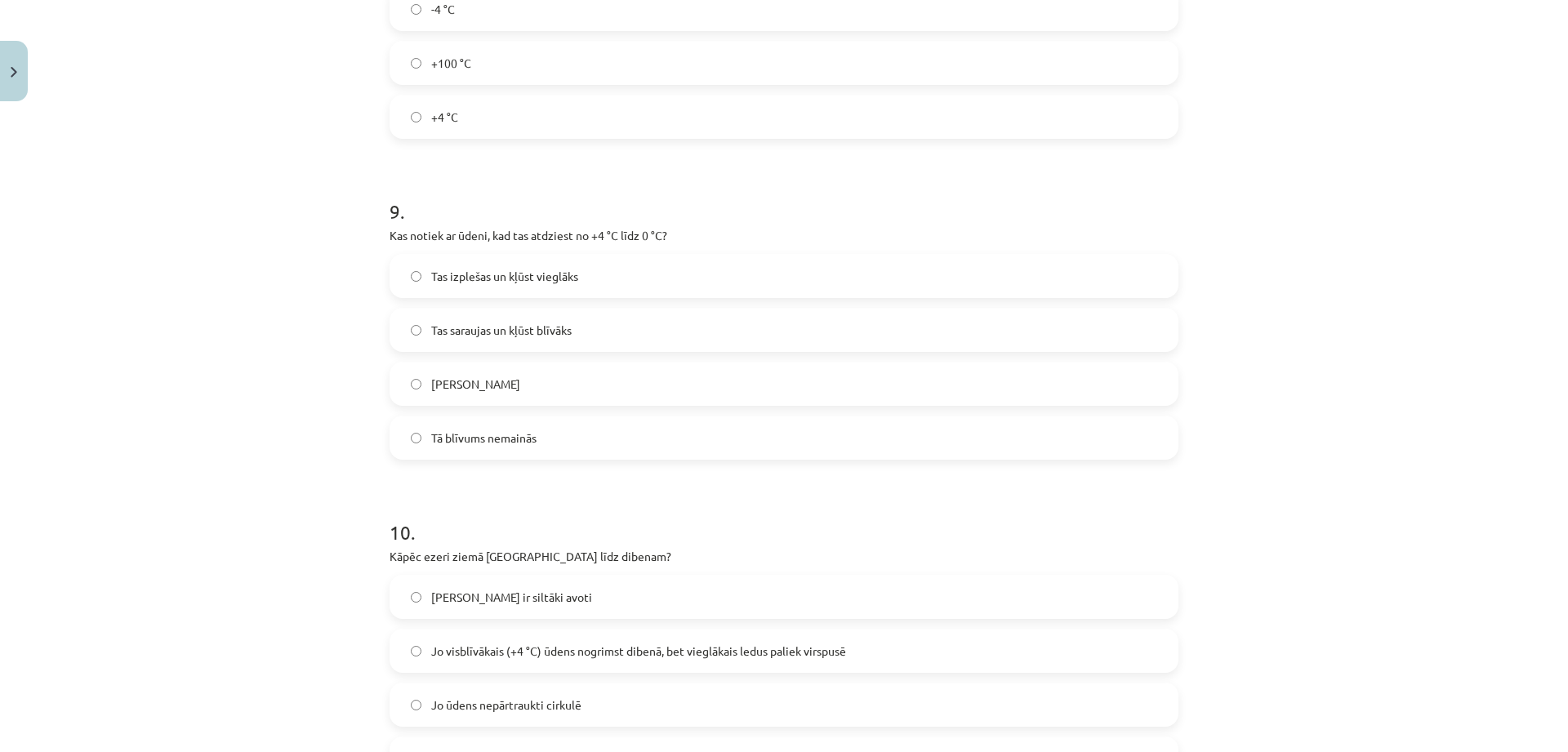
click at [454, 325] on span "Tas saraujas un kļūst blīvāks" at bounding box center [501, 330] width 140 height 17
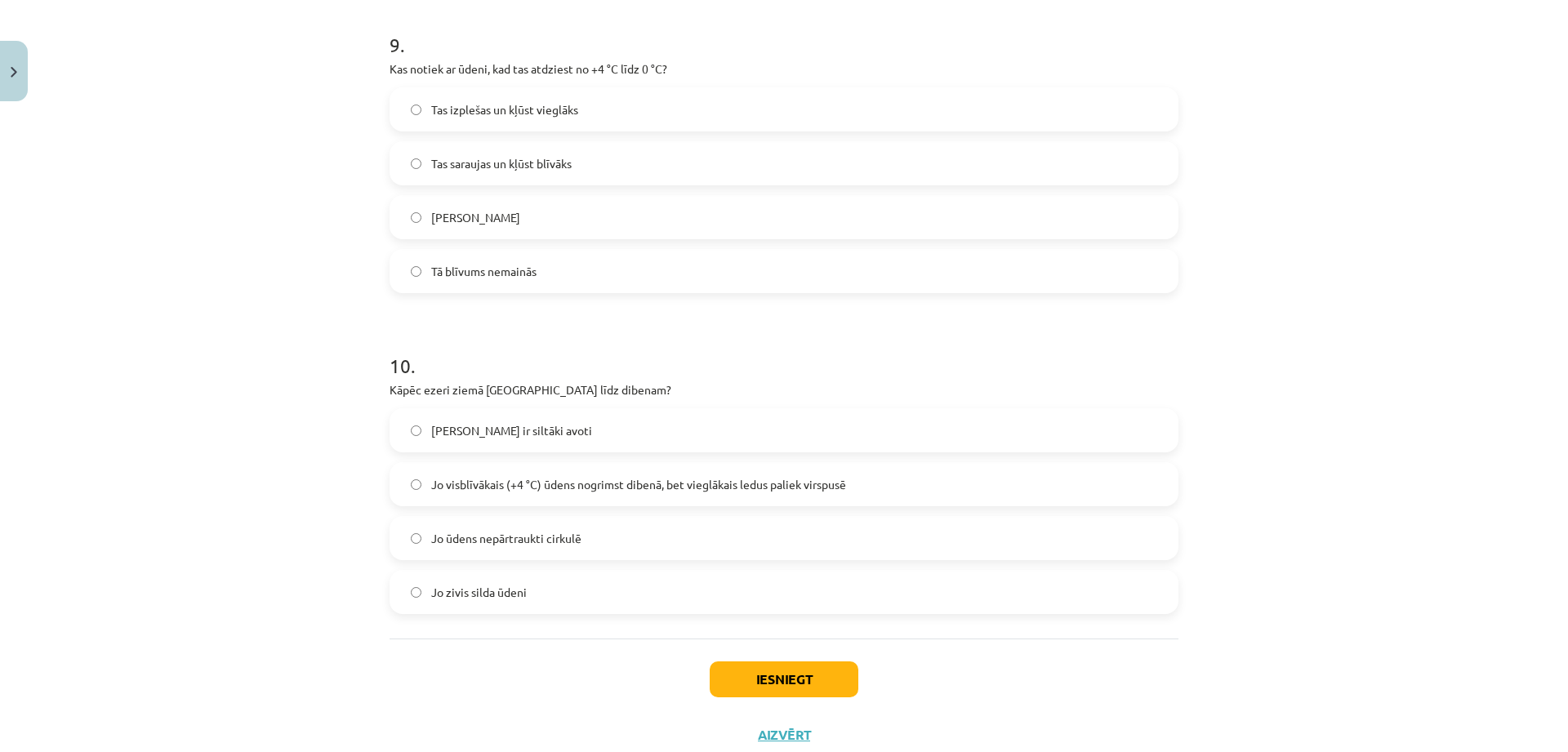
scroll to position [2507, 0]
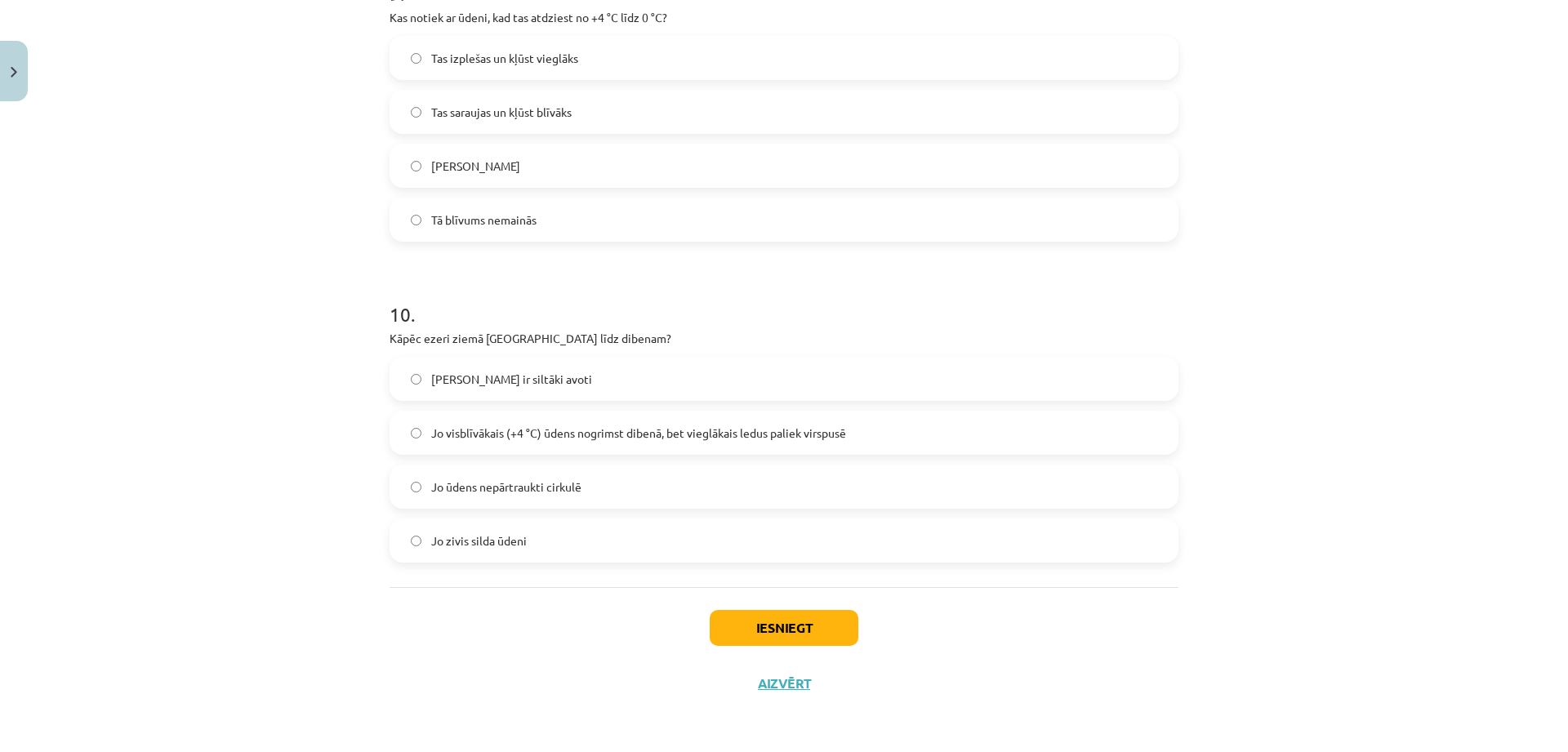
click at [506, 427] on span "Jo visblīvākais (+4 °C) ūdens nogrimst dibenā, bet vieglākais ledus paliek virs…" at bounding box center [639, 433] width 415 height 17
click at [775, 632] on button "Iesniegt" at bounding box center [784, 627] width 149 height 36
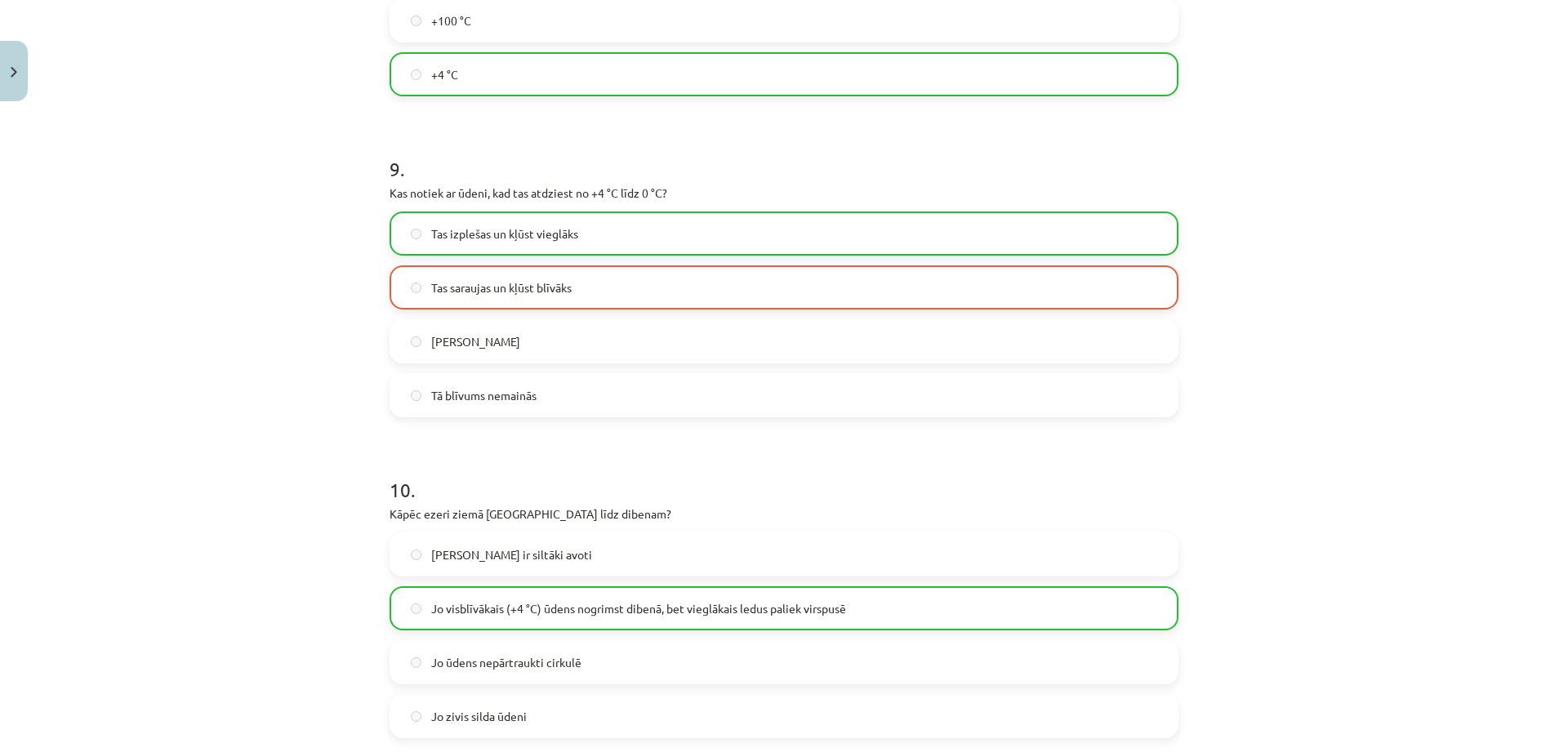
scroll to position [2560, 0]
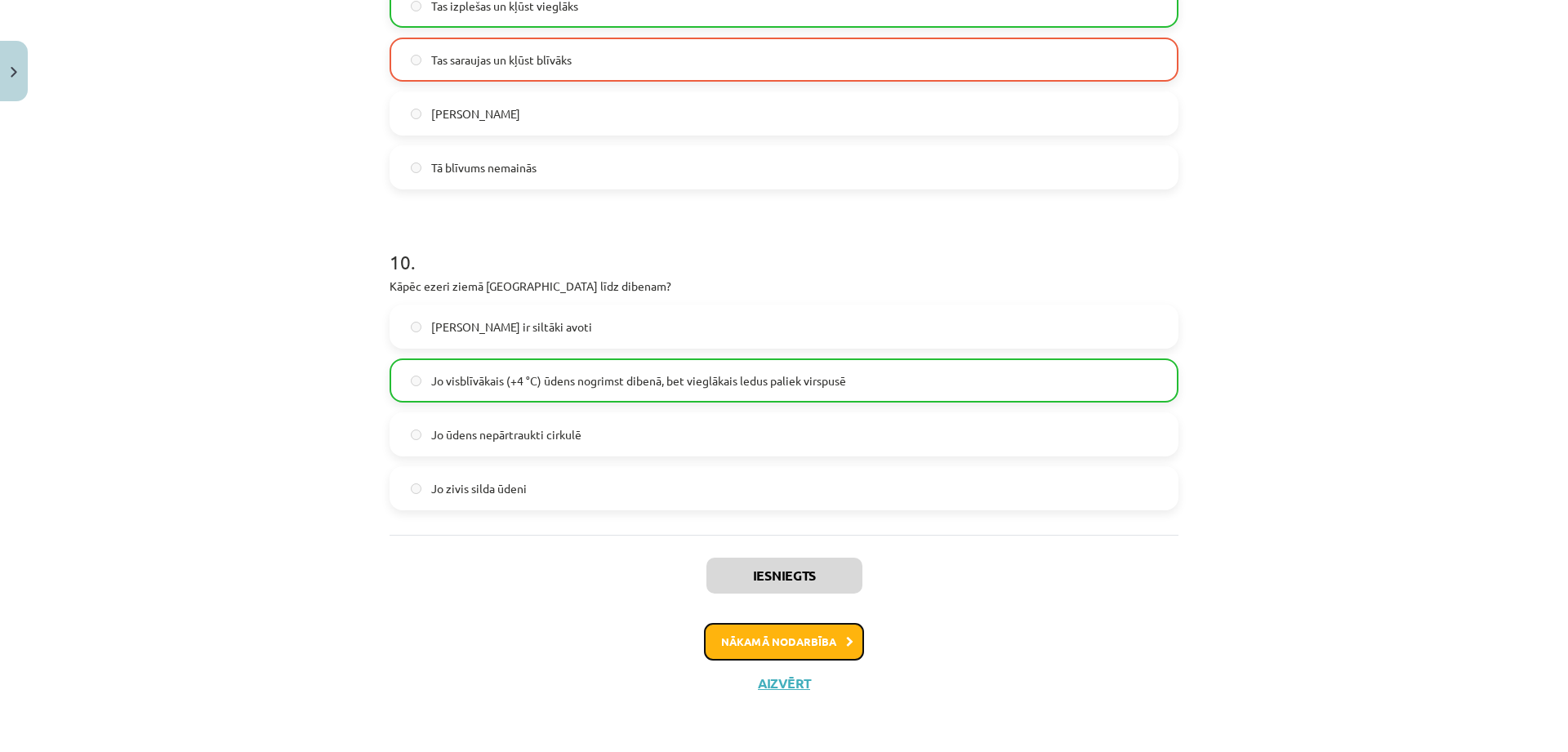
click at [834, 636] on button "Nākamā nodarbība" at bounding box center [784, 641] width 160 height 37
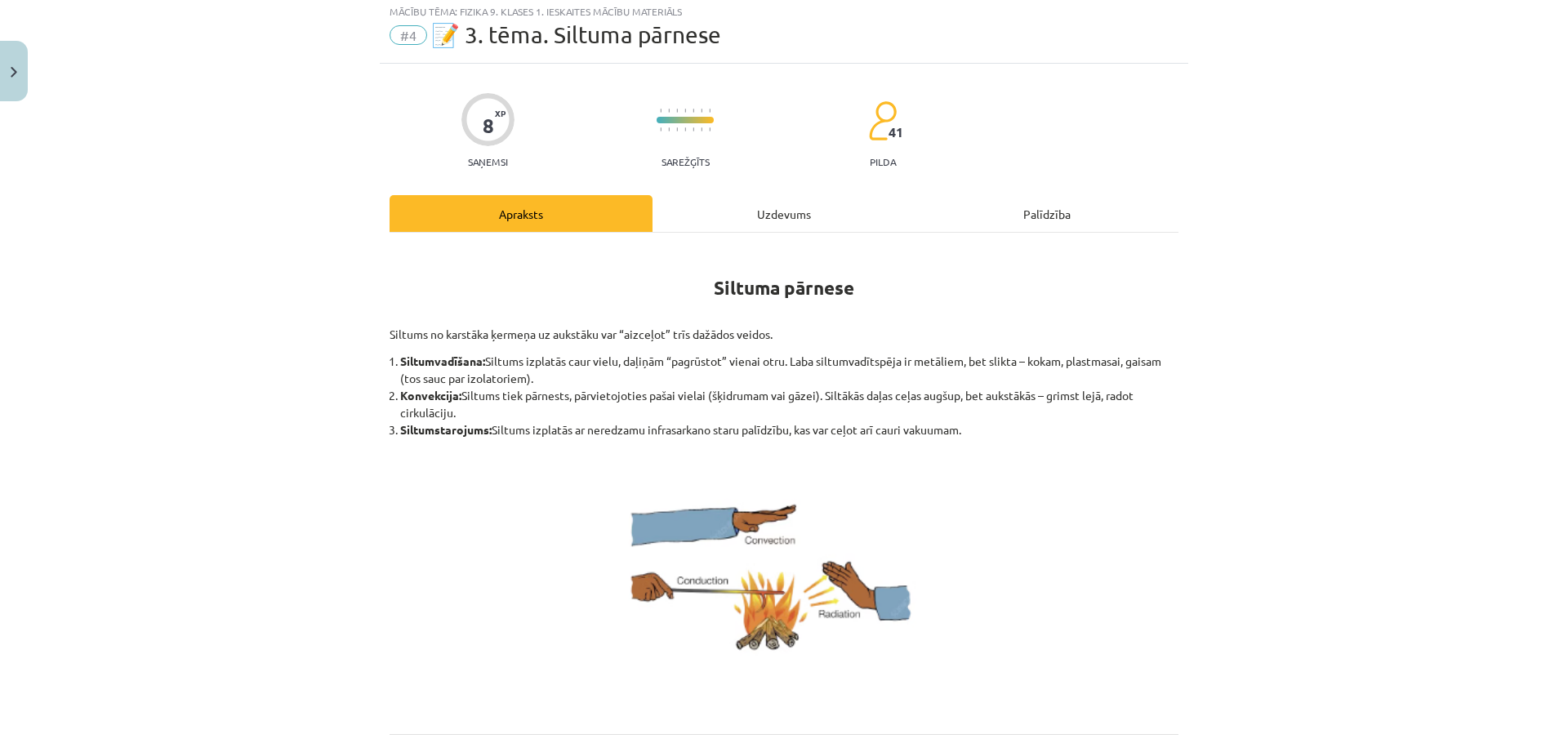
scroll to position [84, 0]
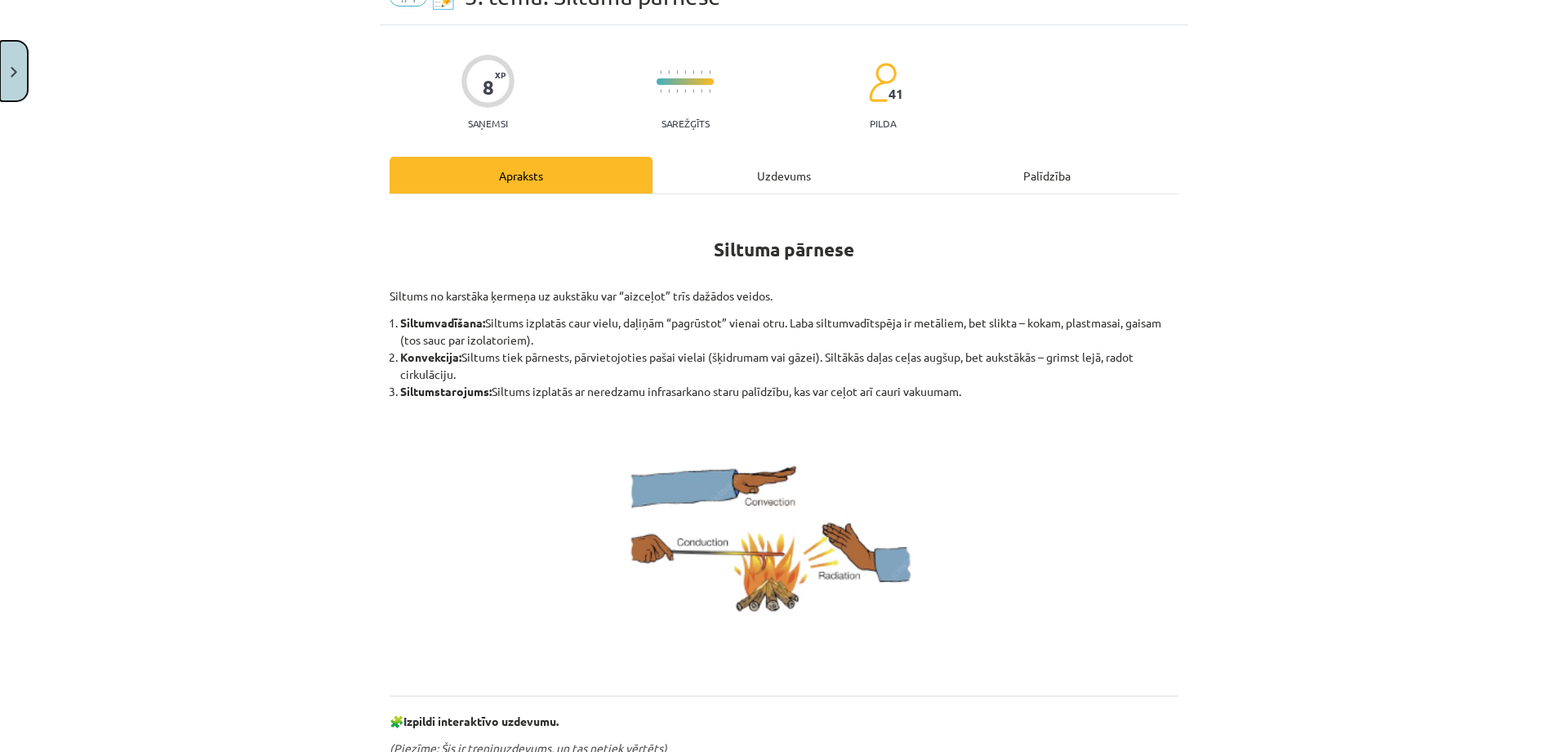
click at [17, 74] on button "Close" at bounding box center [14, 71] width 28 height 60
click at [72, 112] on div "Mācību tēma: Fizika 9. klases 1. ieskaites mācību materiāls #4 📝 3. tēma. Siltu…" at bounding box center [784, 376] width 1568 height 752
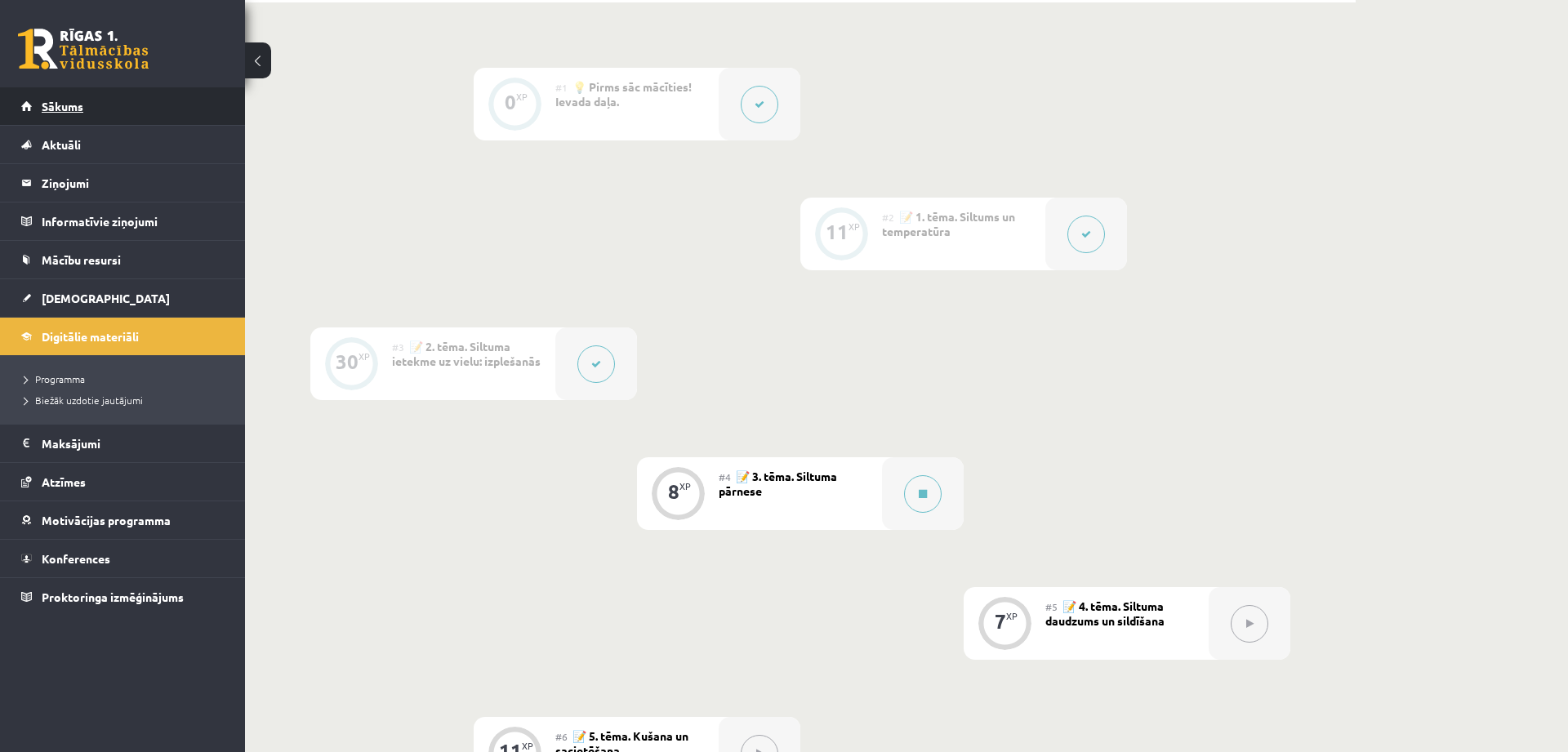
click at [72, 107] on span "Sākums" at bounding box center [62, 106] width 42 height 15
